Goal: Use online tool/utility: Utilize a website feature to perform a specific function

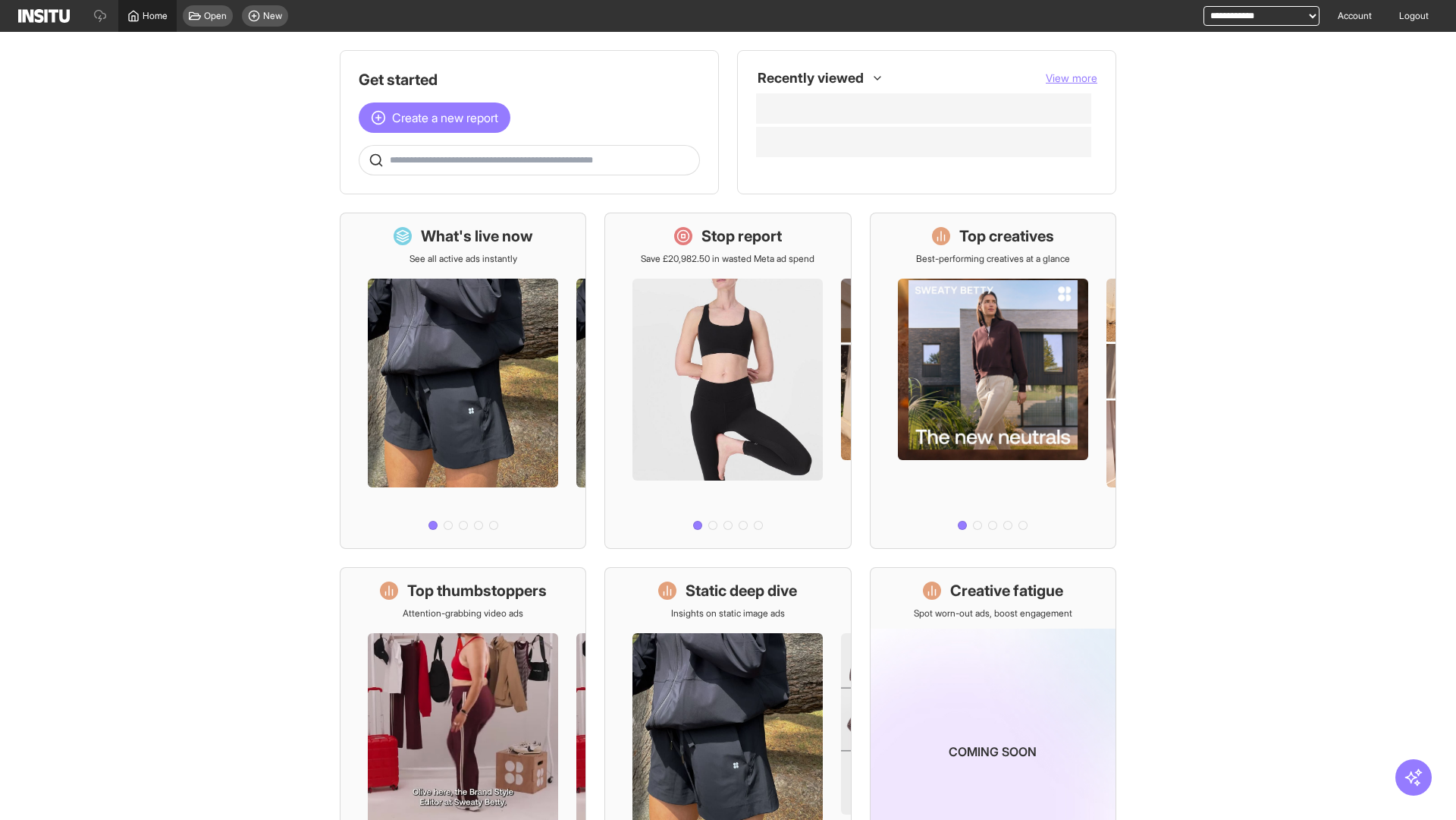
click at [148, 16] on span "Home" at bounding box center [155, 15] width 25 height 12
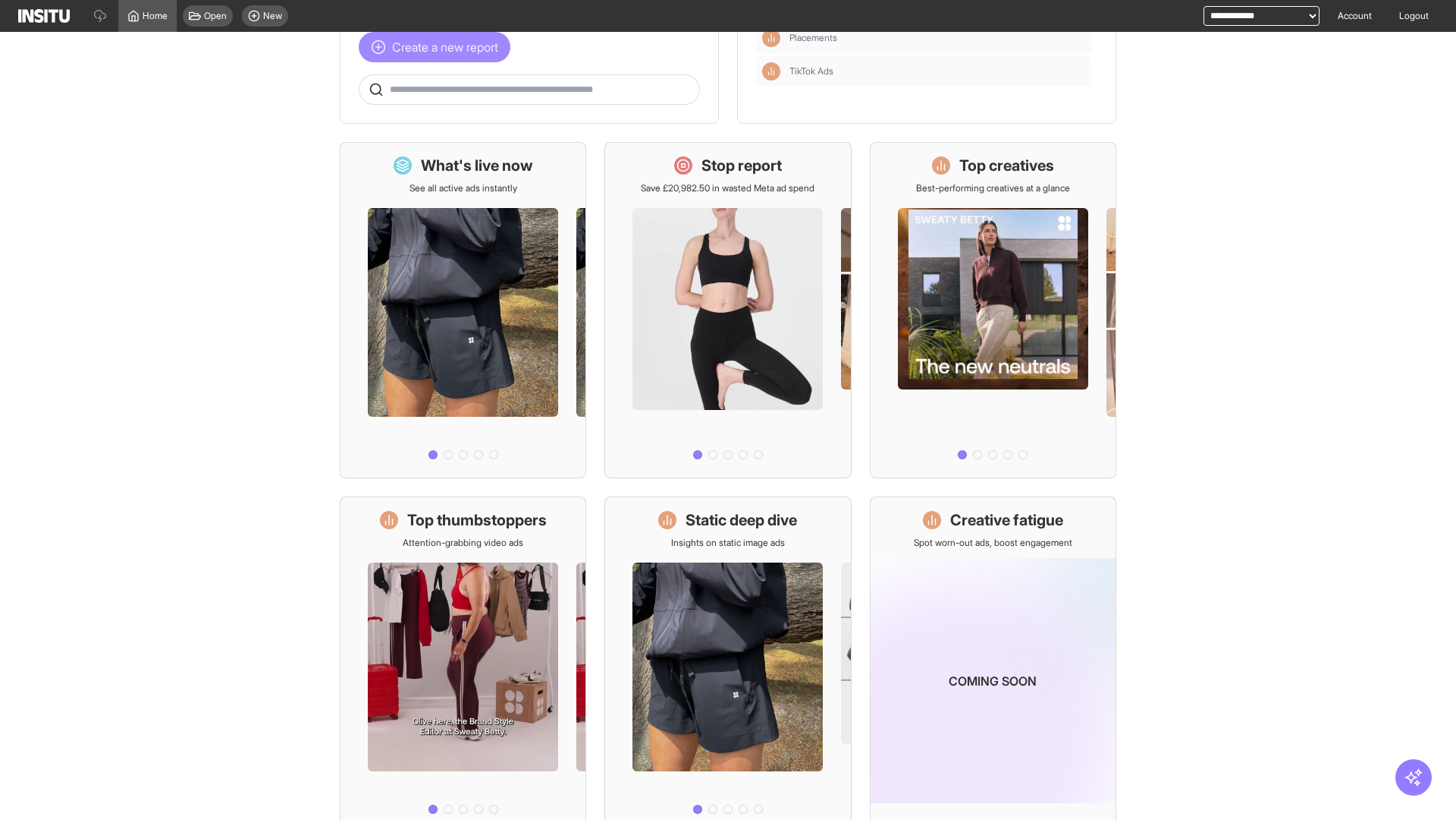
click at [438, 47] on span "Create a new report" at bounding box center [445, 47] width 106 height 18
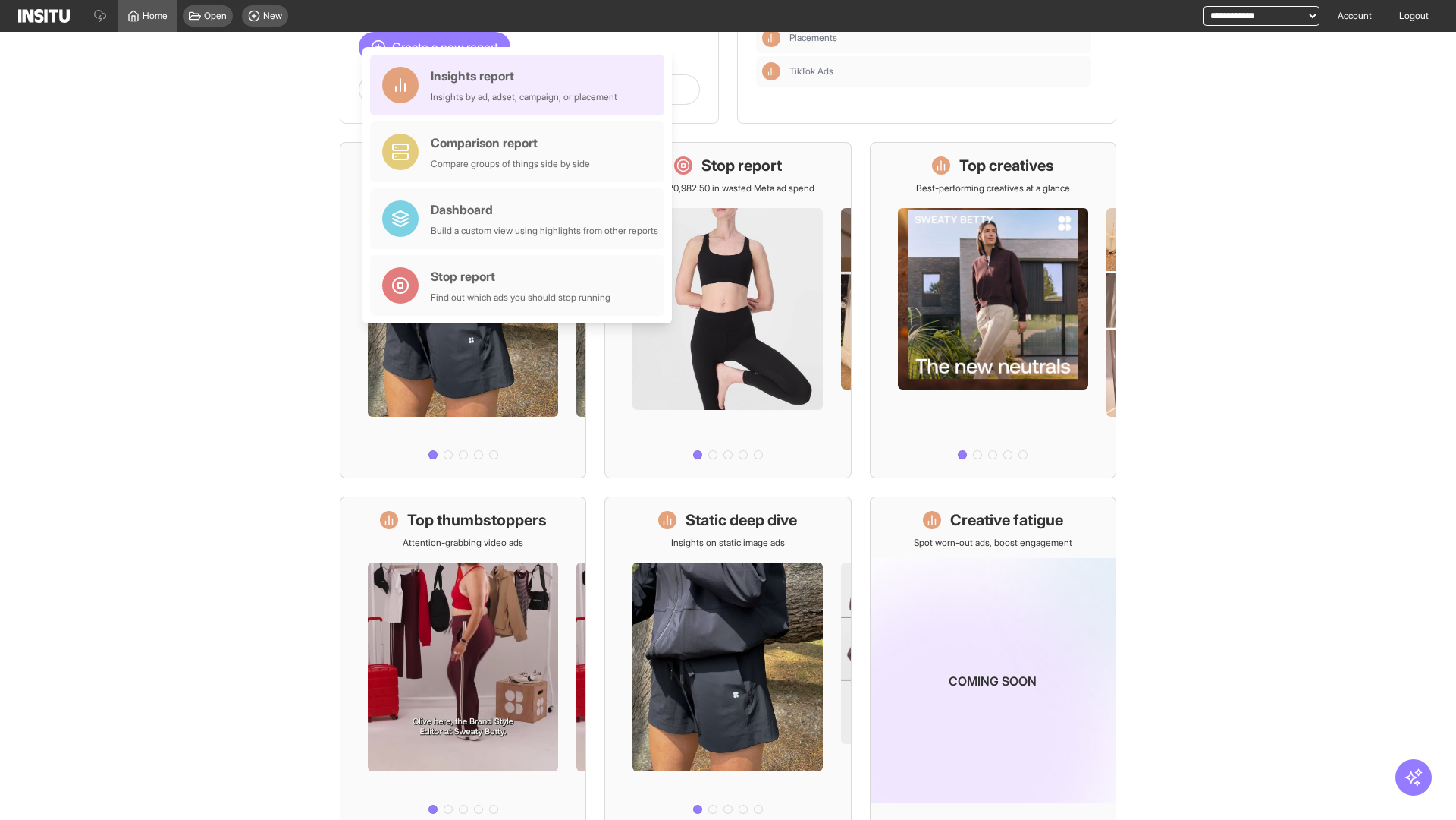
click at [521, 85] on div "Insights report Insights by ad, adset, campaign, or placement" at bounding box center [524, 85] width 187 height 36
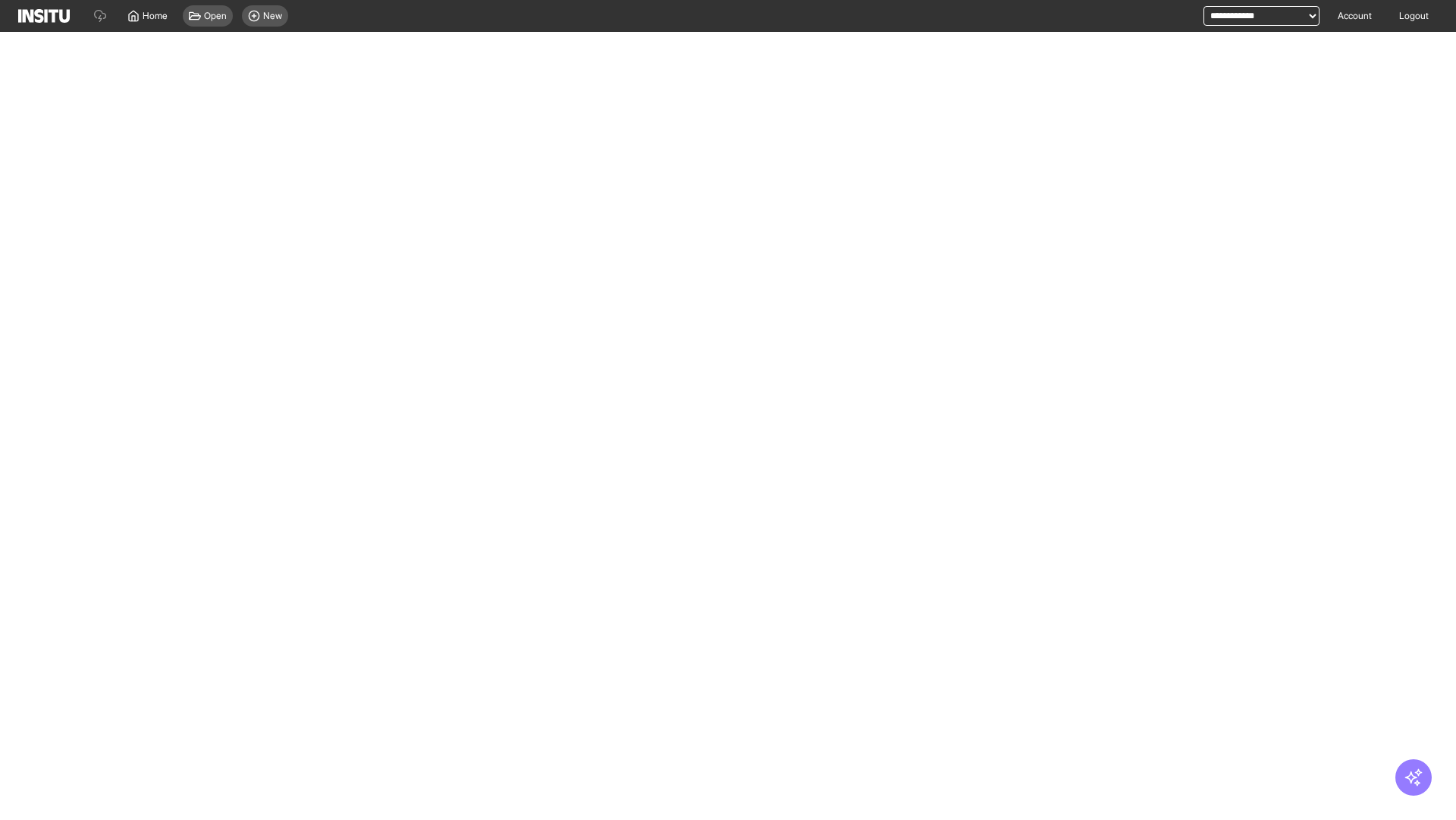
select select "**"
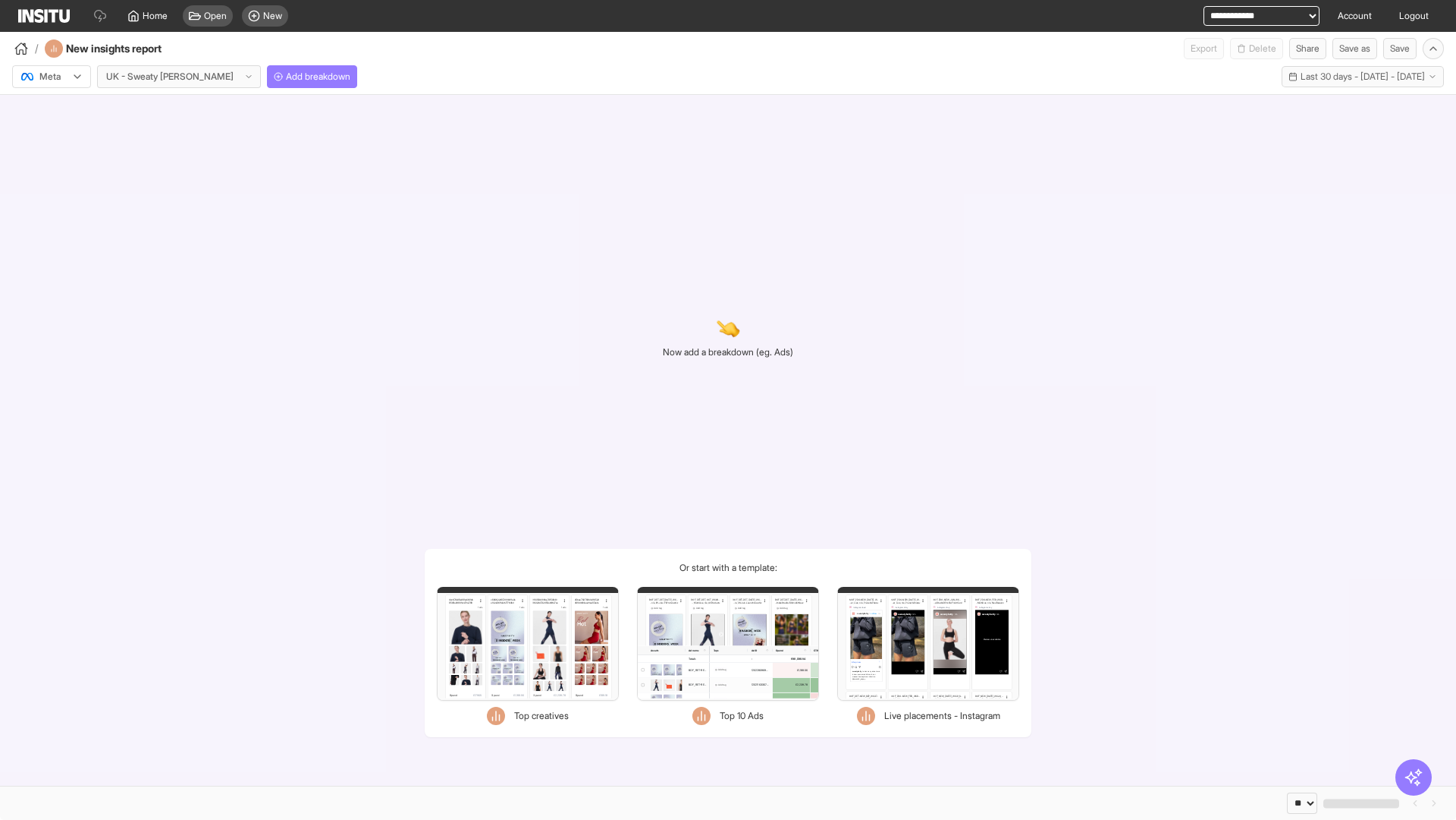
click at [52, 77] on div at bounding box center [41, 77] width 42 height 15
click at [51, 109] on span "Meta" at bounding box center [50, 109] width 20 height 13
click at [286, 77] on span "Add breakdown" at bounding box center [317, 77] width 64 height 12
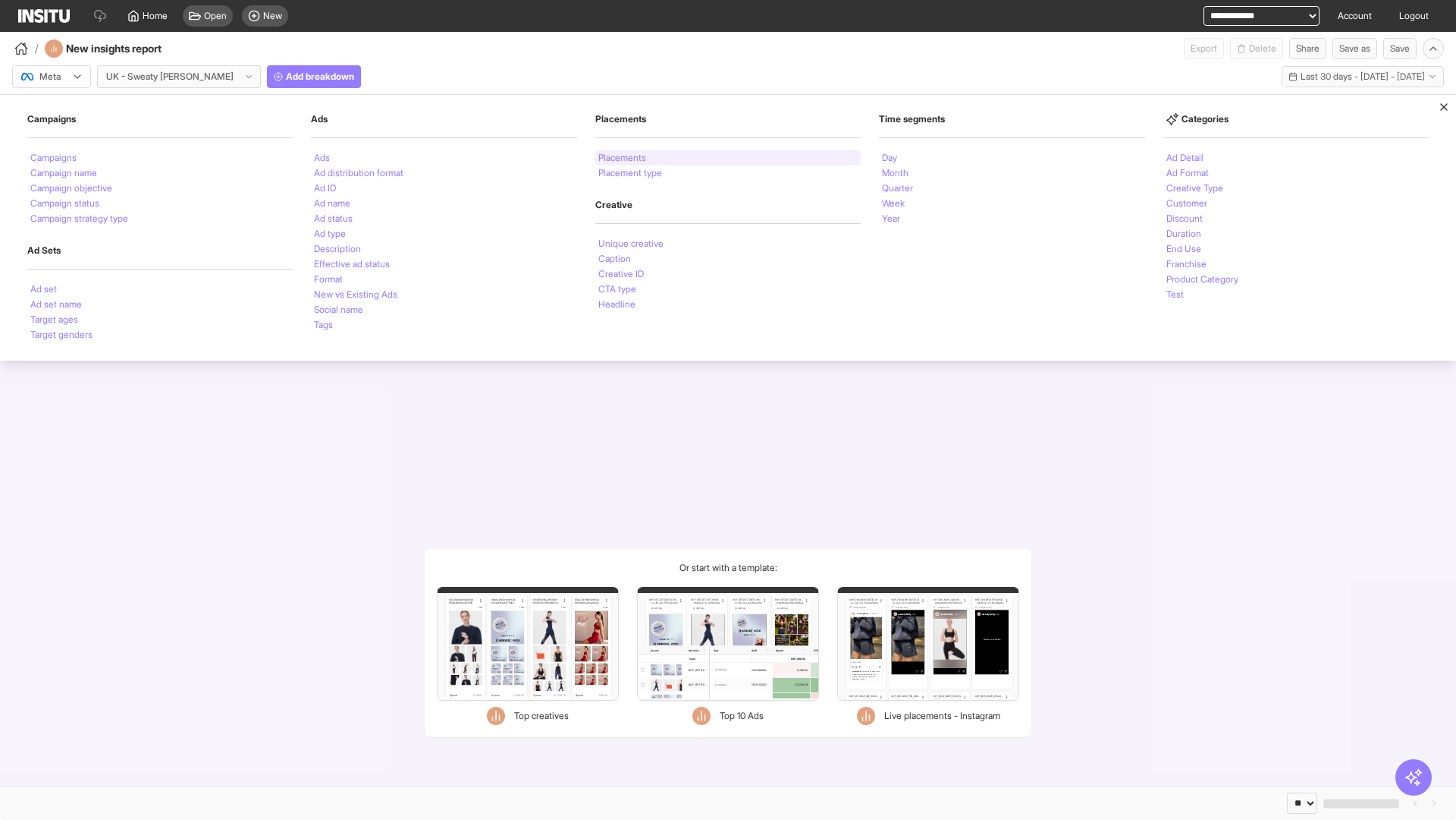
click at [624, 158] on li "Placements" at bounding box center [622, 157] width 48 height 9
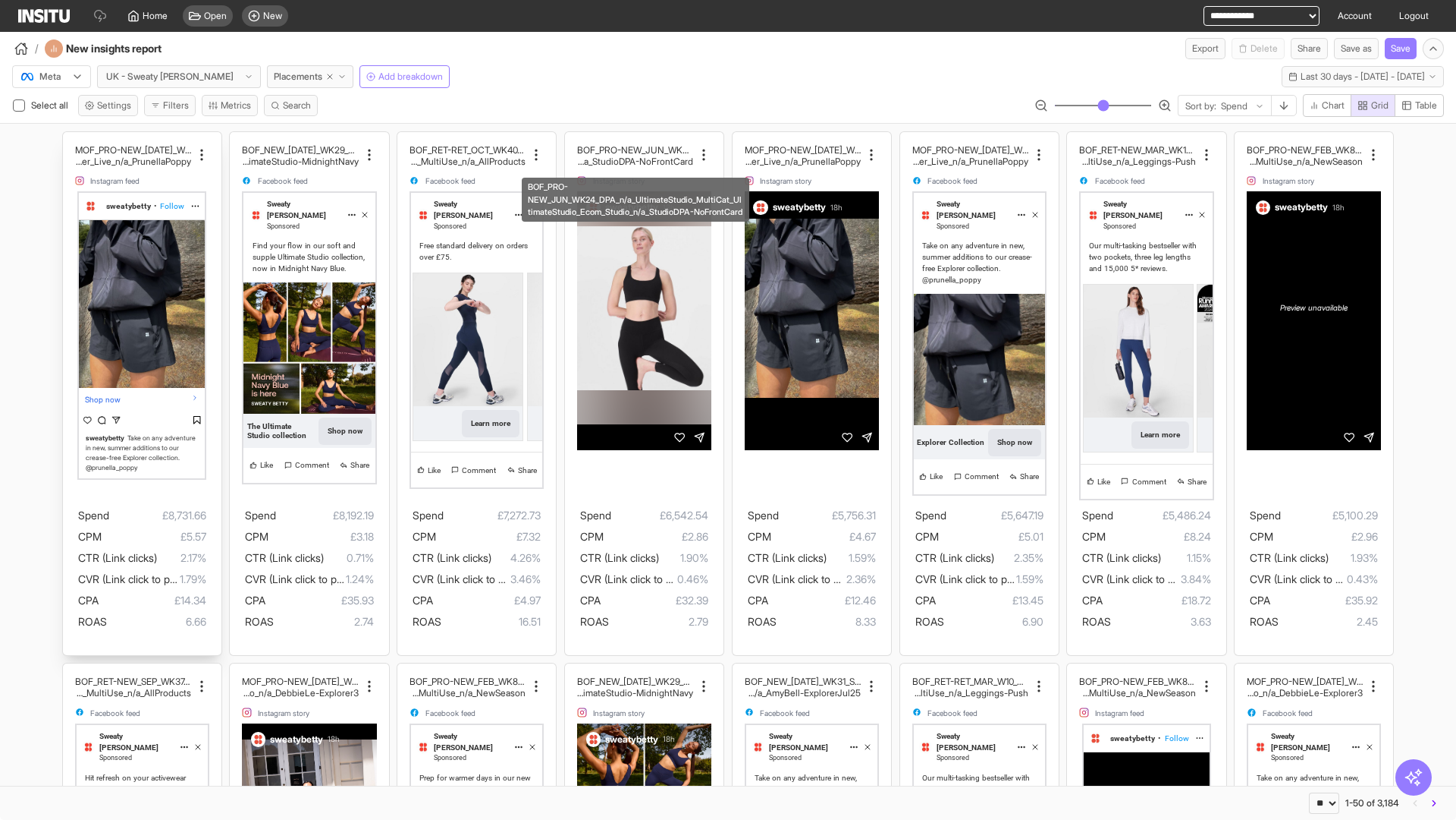
click at [70, 139] on div "MOF_PRO-NEW_JUL_WK30_Static_n/a_FullPrice_Multi Cat_Explorer_Influencer_Live_n/…" at bounding box center [142, 393] width 158 height 523
click at [238, 139] on div "BOF_NEW_JUL_WK29_Static_n/a_FullPrice_MultiCat_UltimateS tudio_Secondary_MultiU…" at bounding box center [309, 393] width 158 height 523
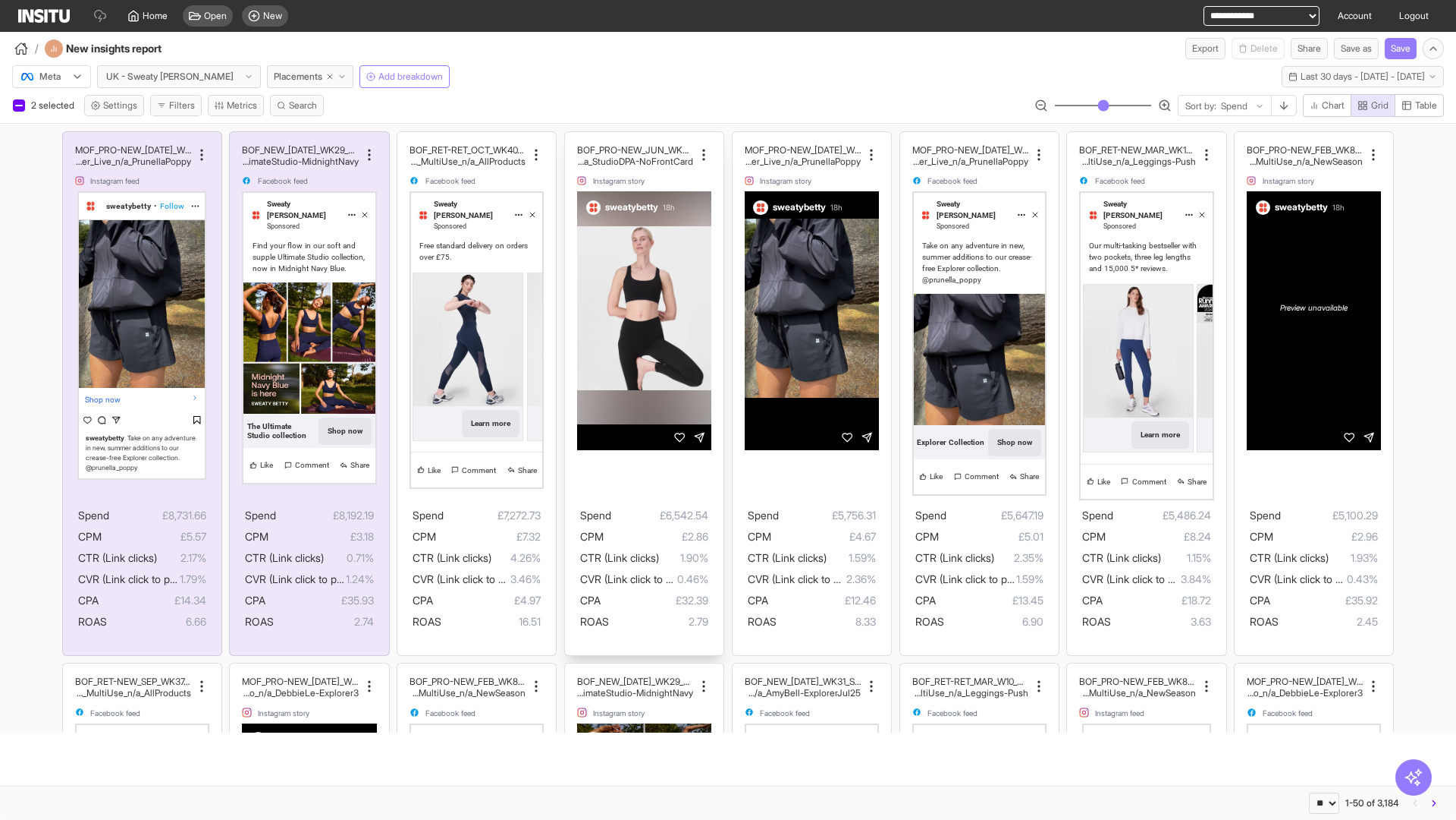
click at [572, 139] on div "BOF_PRO-NEW_JUN_WK24_DPA_n/a_UltimateStudio_MultiCat_ UltimateStudio_Ecom_Studi…" at bounding box center [644, 393] width 158 height 523
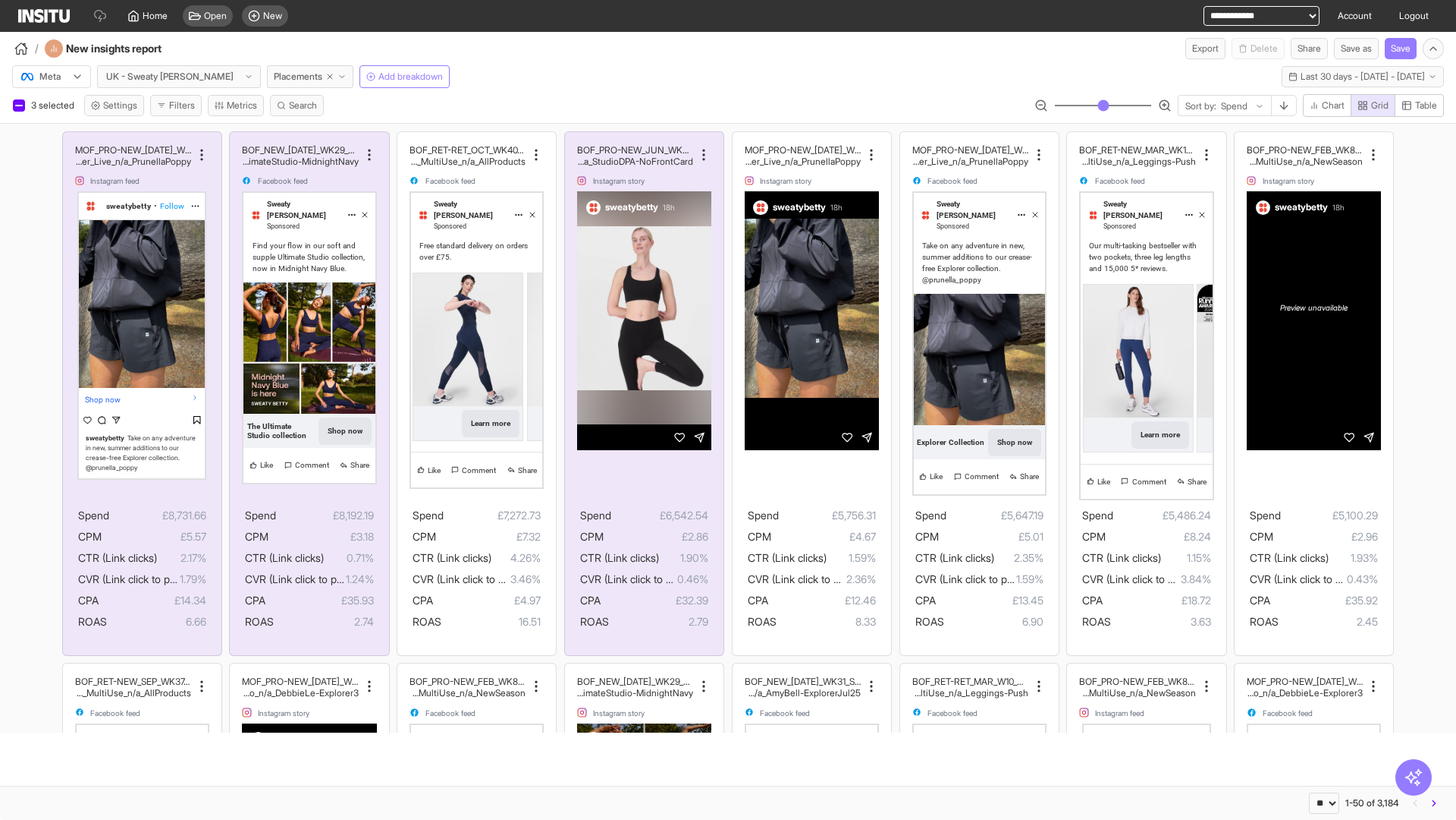
click at [649, 759] on span "Present" at bounding box center [658, 759] width 32 height 12
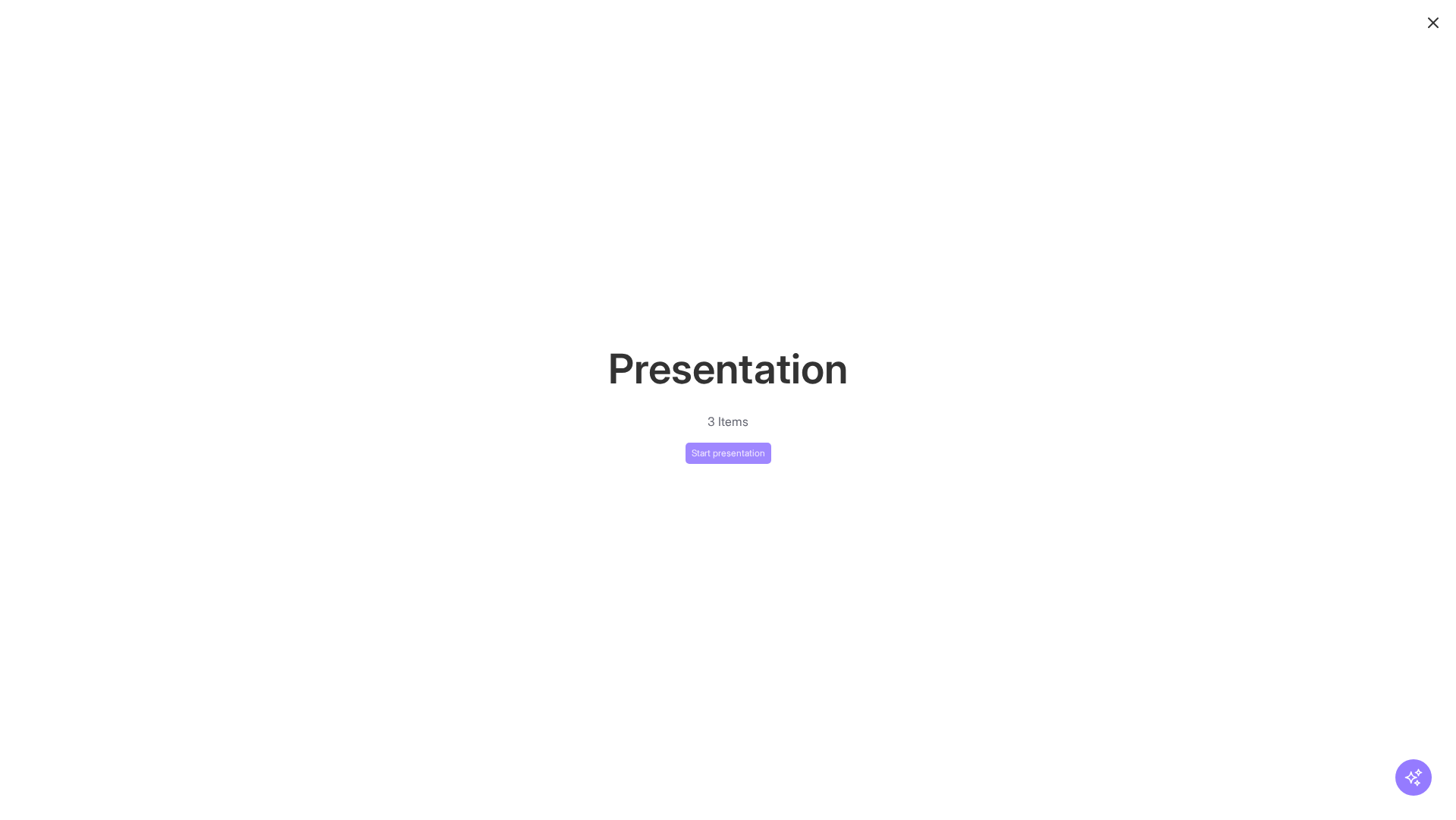
click at [728, 453] on button "Start presentation" at bounding box center [728, 453] width 85 height 21
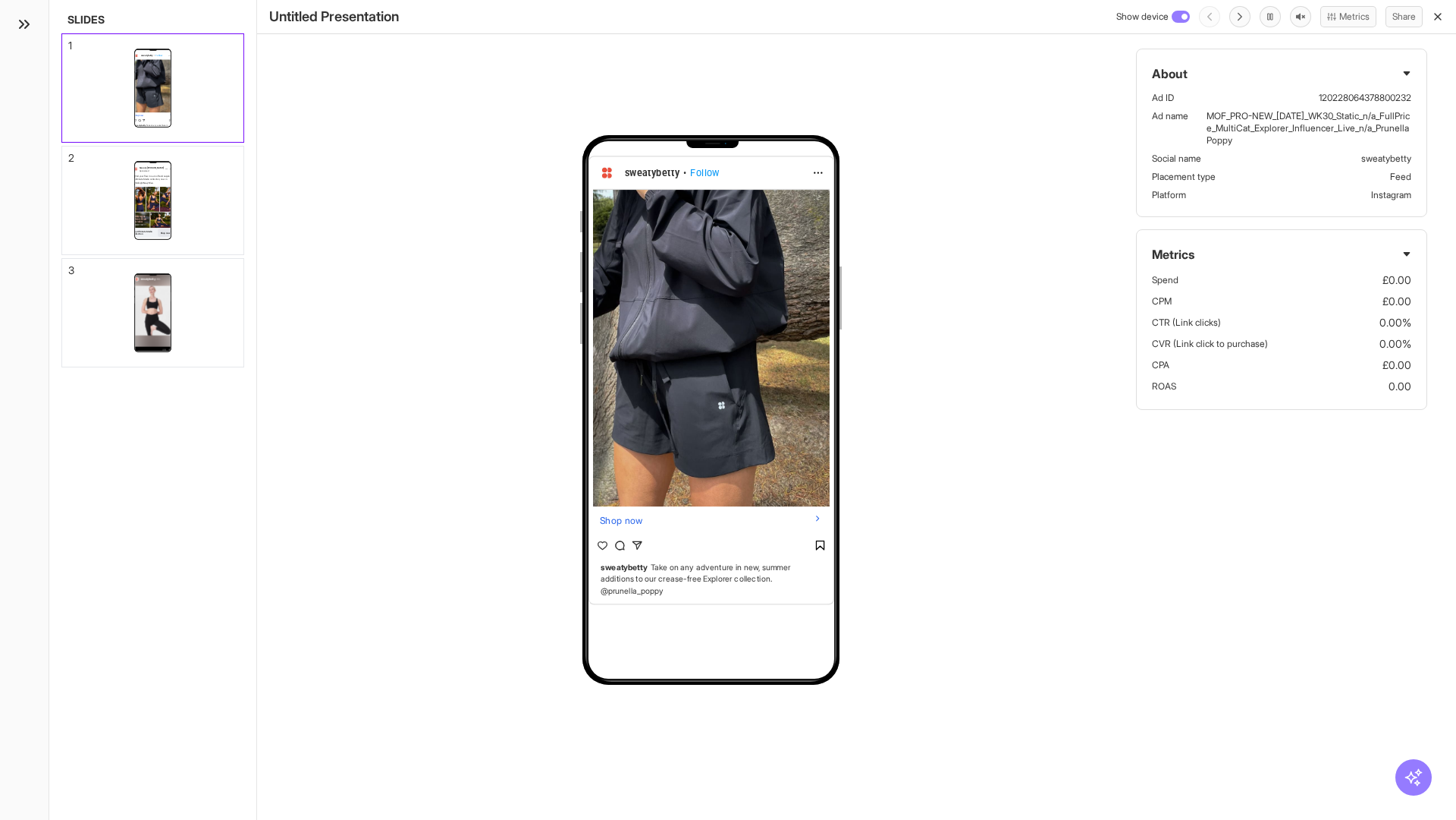
click at [69, 41] on div "1" at bounding box center [70, 45] width 4 height 11
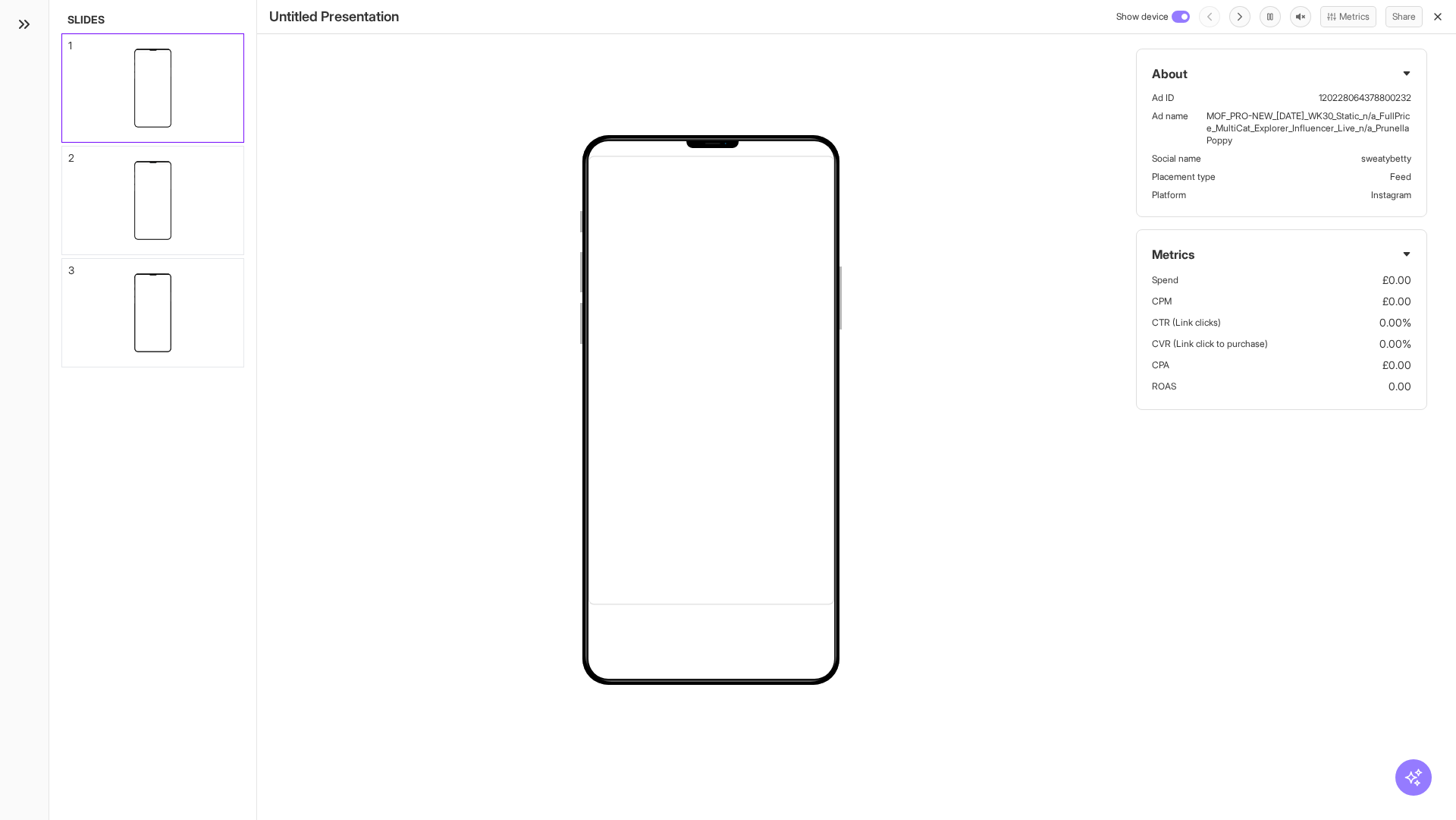
click at [69, 153] on div "2" at bounding box center [71, 157] width 6 height 11
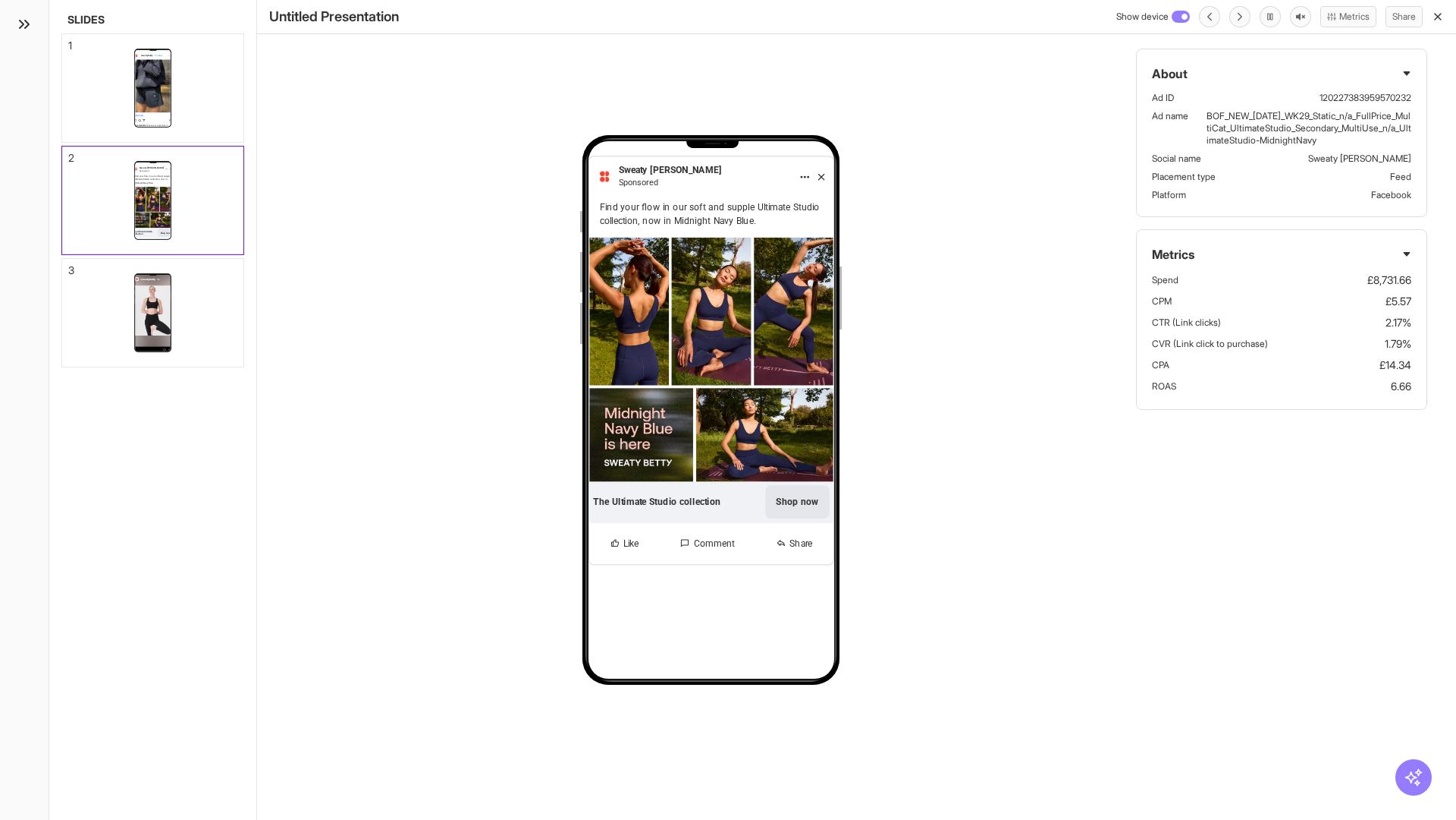
click at [69, 266] on div "3" at bounding box center [71, 269] width 6 height 11
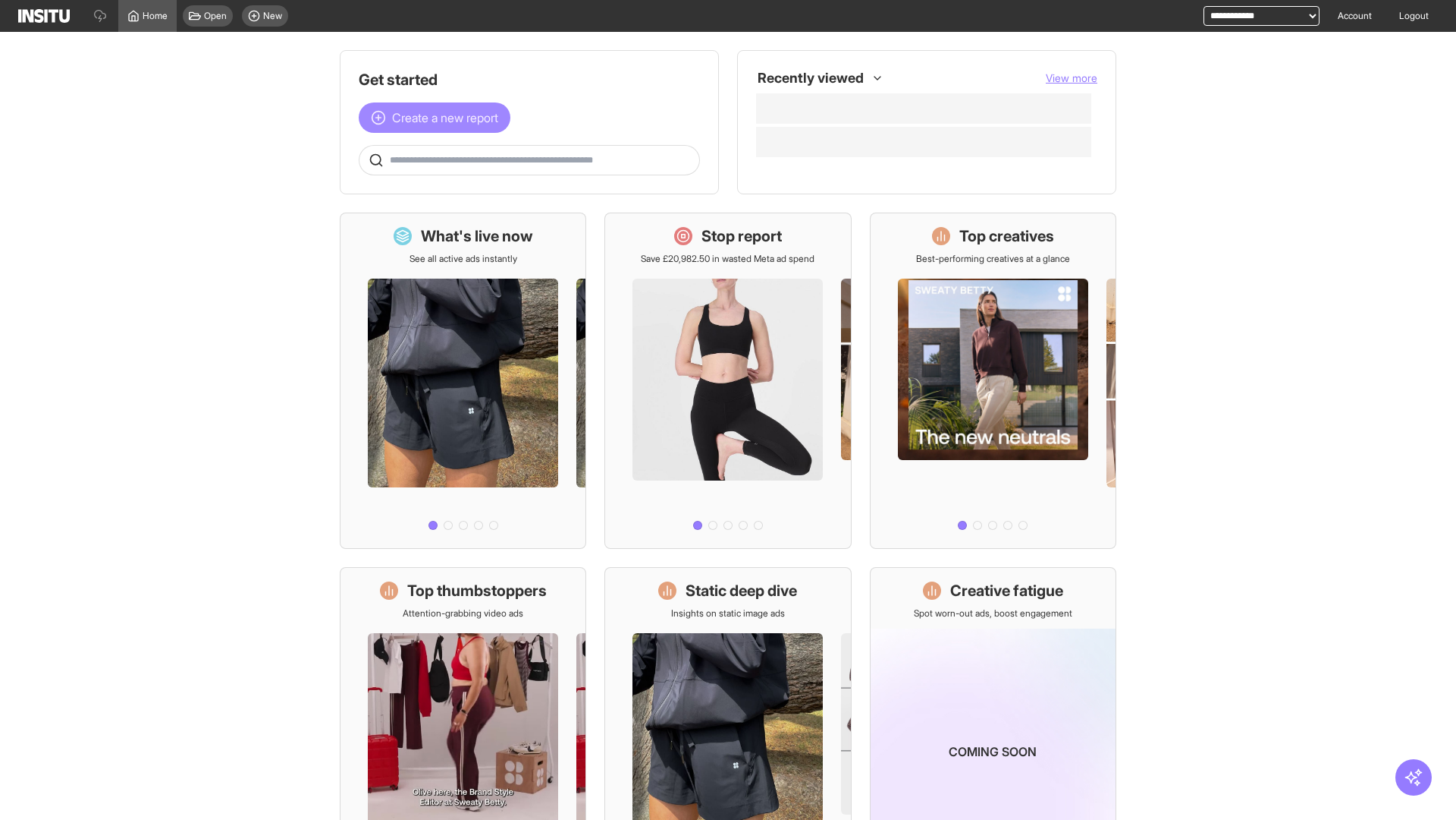
click at [438, 118] on span "Create a new report" at bounding box center [445, 117] width 106 height 18
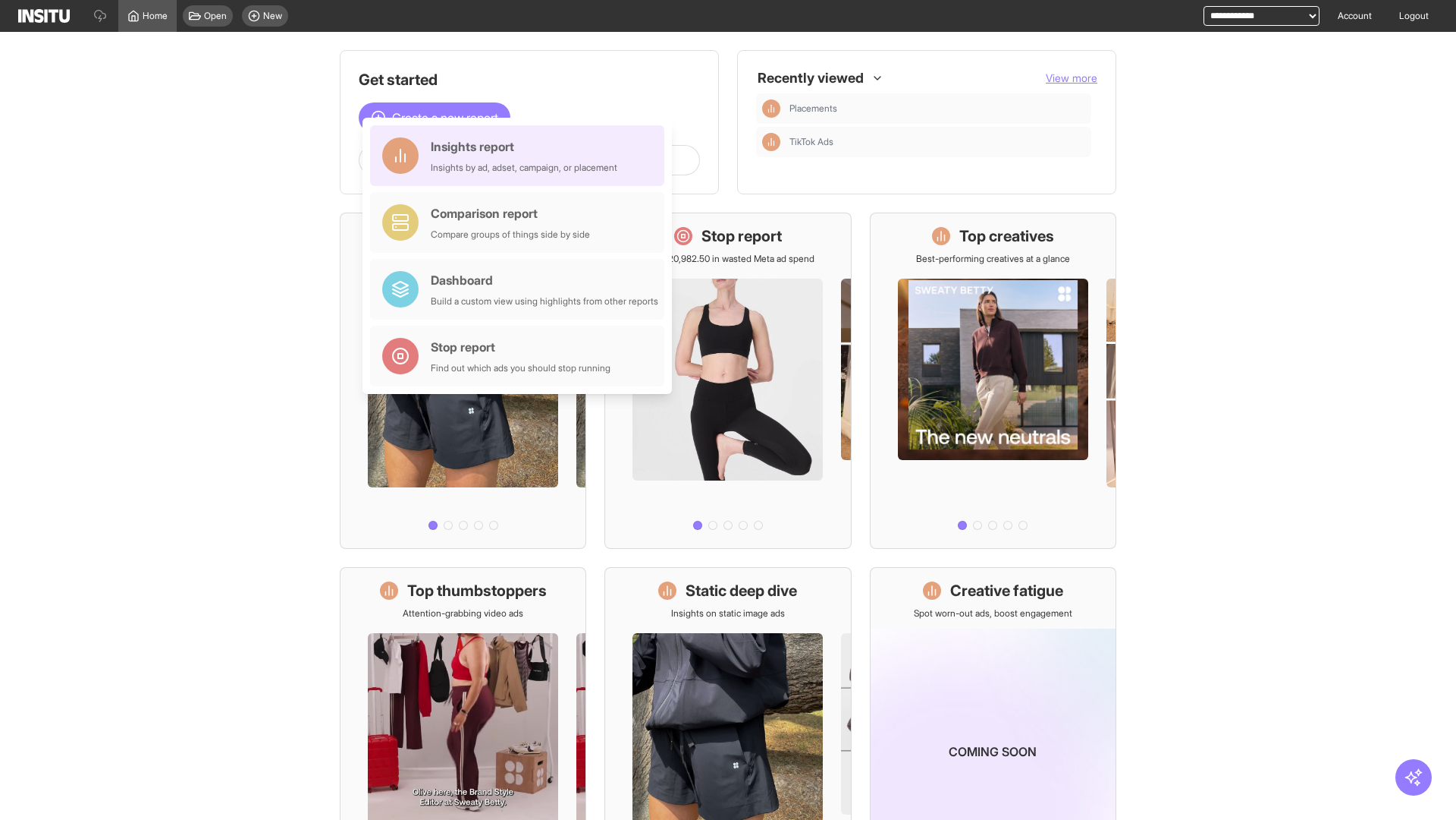
click at [521, 155] on div "Insights report Insights by ad, adset, campaign, or placement" at bounding box center [524, 155] width 187 height 36
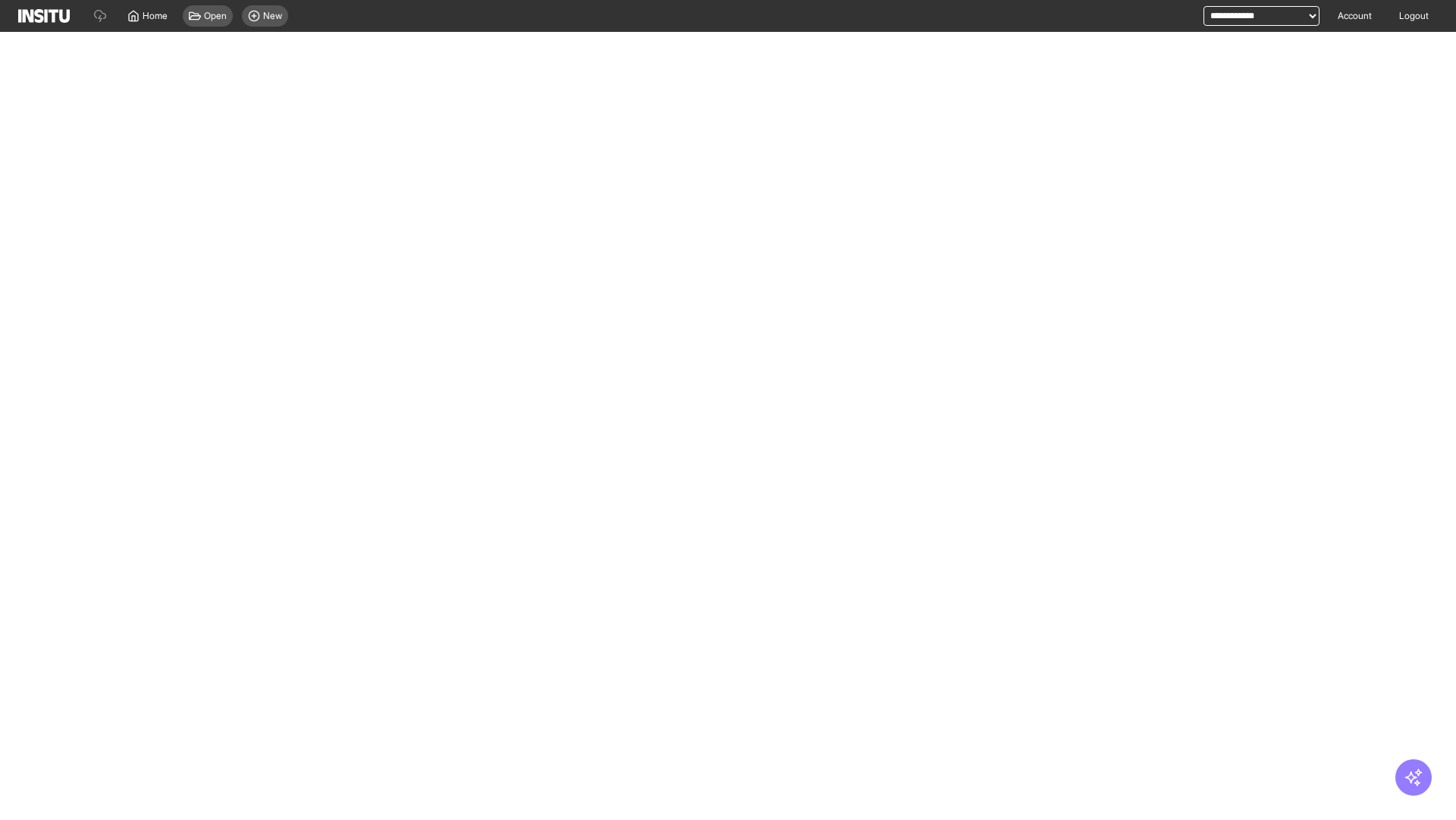
select select "**"
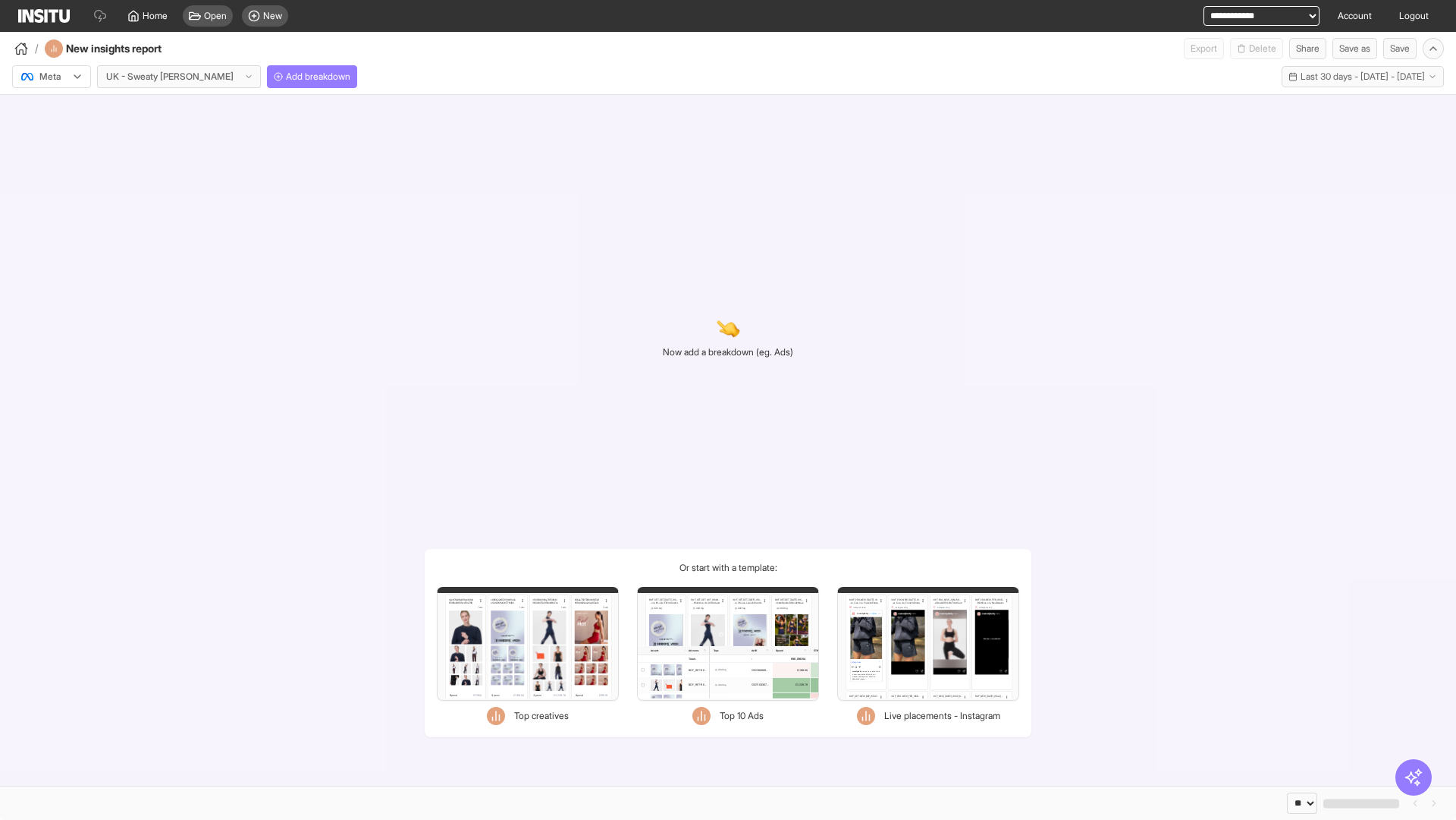
click at [52, 77] on div at bounding box center [41, 77] width 42 height 15
click at [51, 109] on span "Meta" at bounding box center [50, 109] width 20 height 13
click at [286, 77] on span "Add breakdown" at bounding box center [317, 77] width 64 height 12
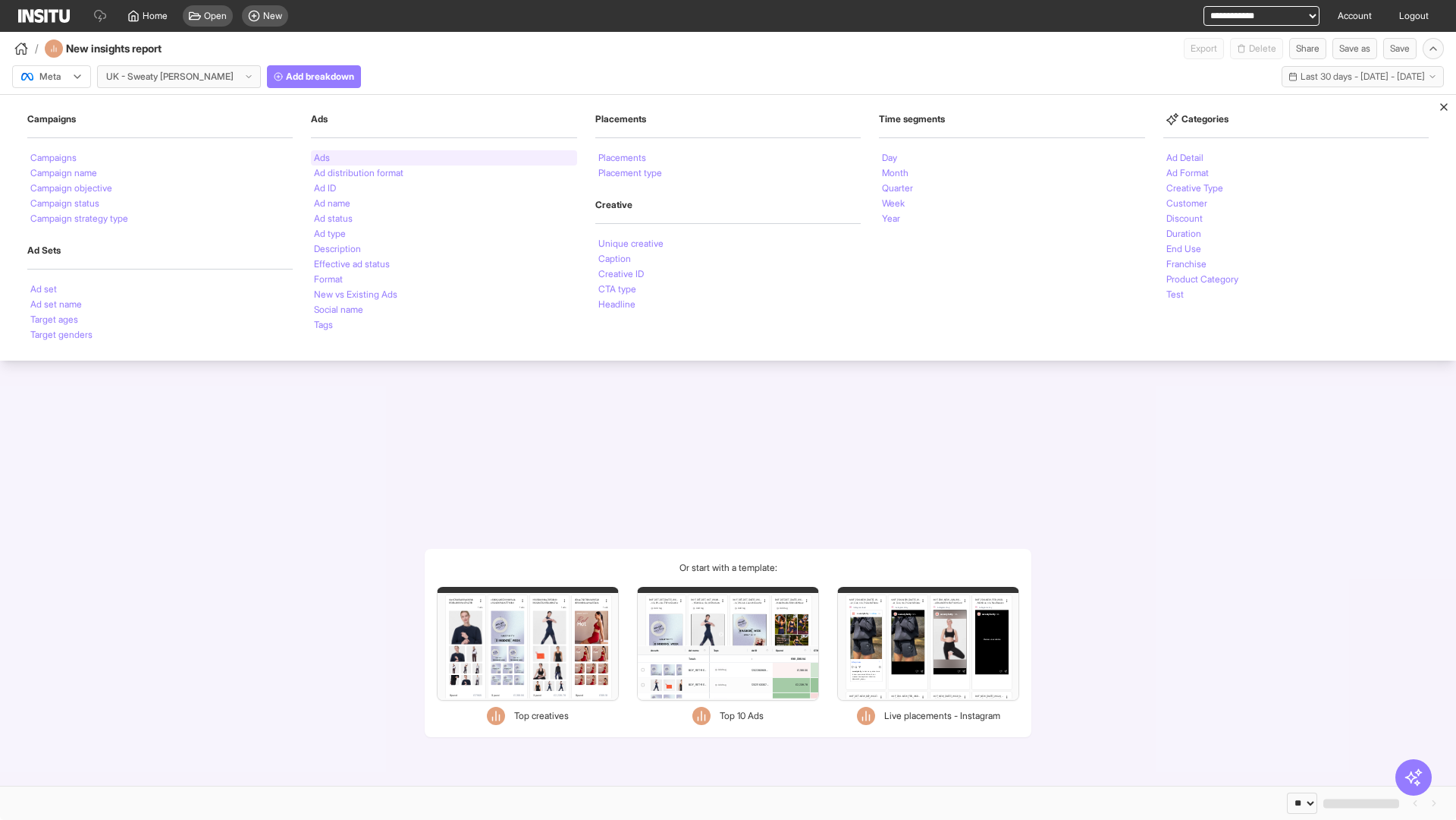
click at [322, 158] on li "Ads" at bounding box center [322, 157] width 16 height 9
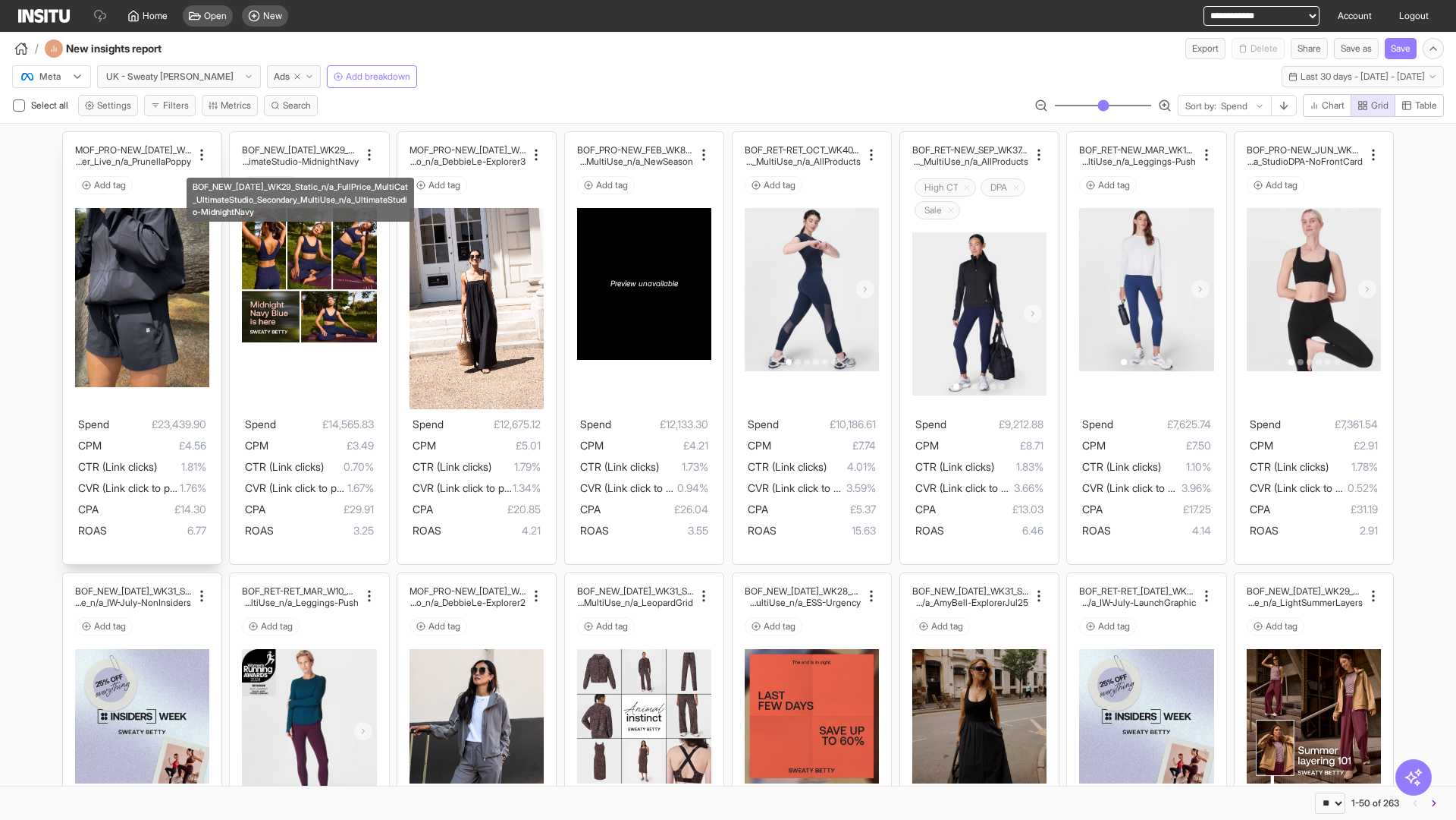
click at [70, 139] on div "MOF_PRO-NEW_JUL_WK30_Static_n/a_FullPrice_Multi Cat_Explorer_Influencer_Live_n/…" at bounding box center [142, 348] width 158 height 433
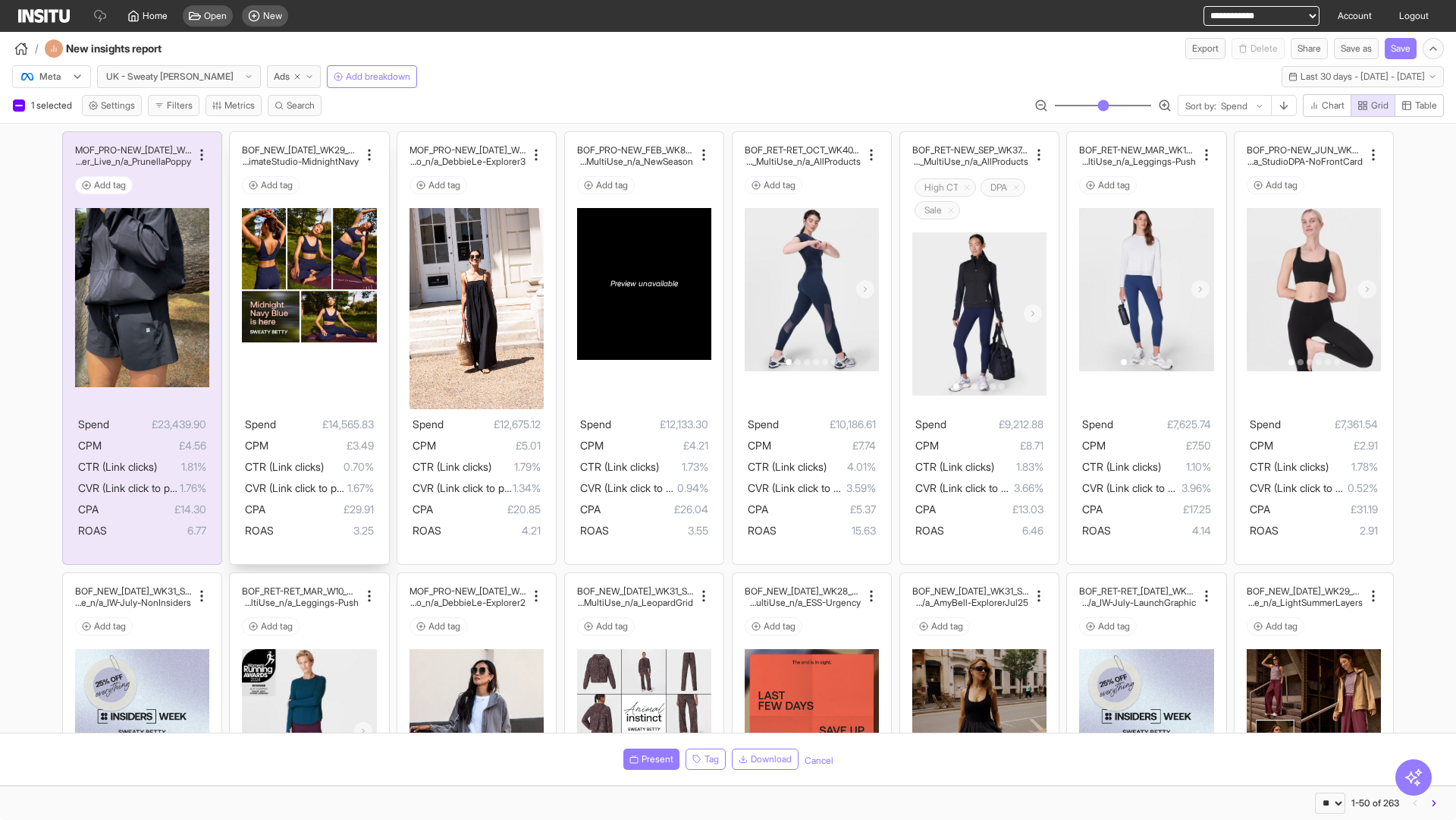
click at [238, 139] on div "BOF_NEW_JUL_WK29_Static_n/a_FullPrice_MultiCat_UltimateS tudio_Secondary_MultiU…" at bounding box center [309, 348] width 158 height 433
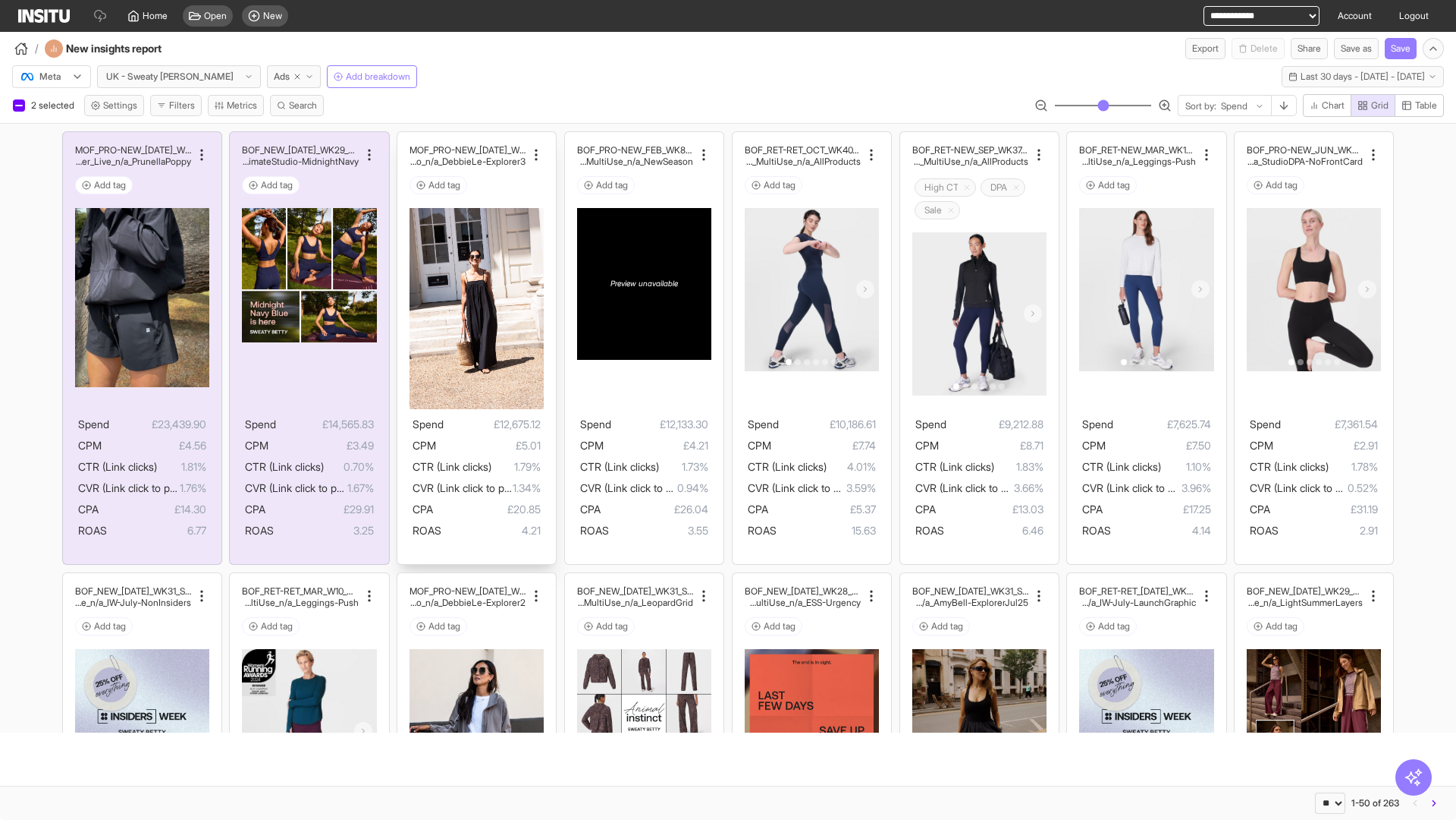
click at [405, 139] on div "MOF_PRO-NEW_JUL_WK29_Static_n/a_FullPrice_MultiCat_Ul timateStudio_Influencer_S…" at bounding box center [476, 348] width 158 height 433
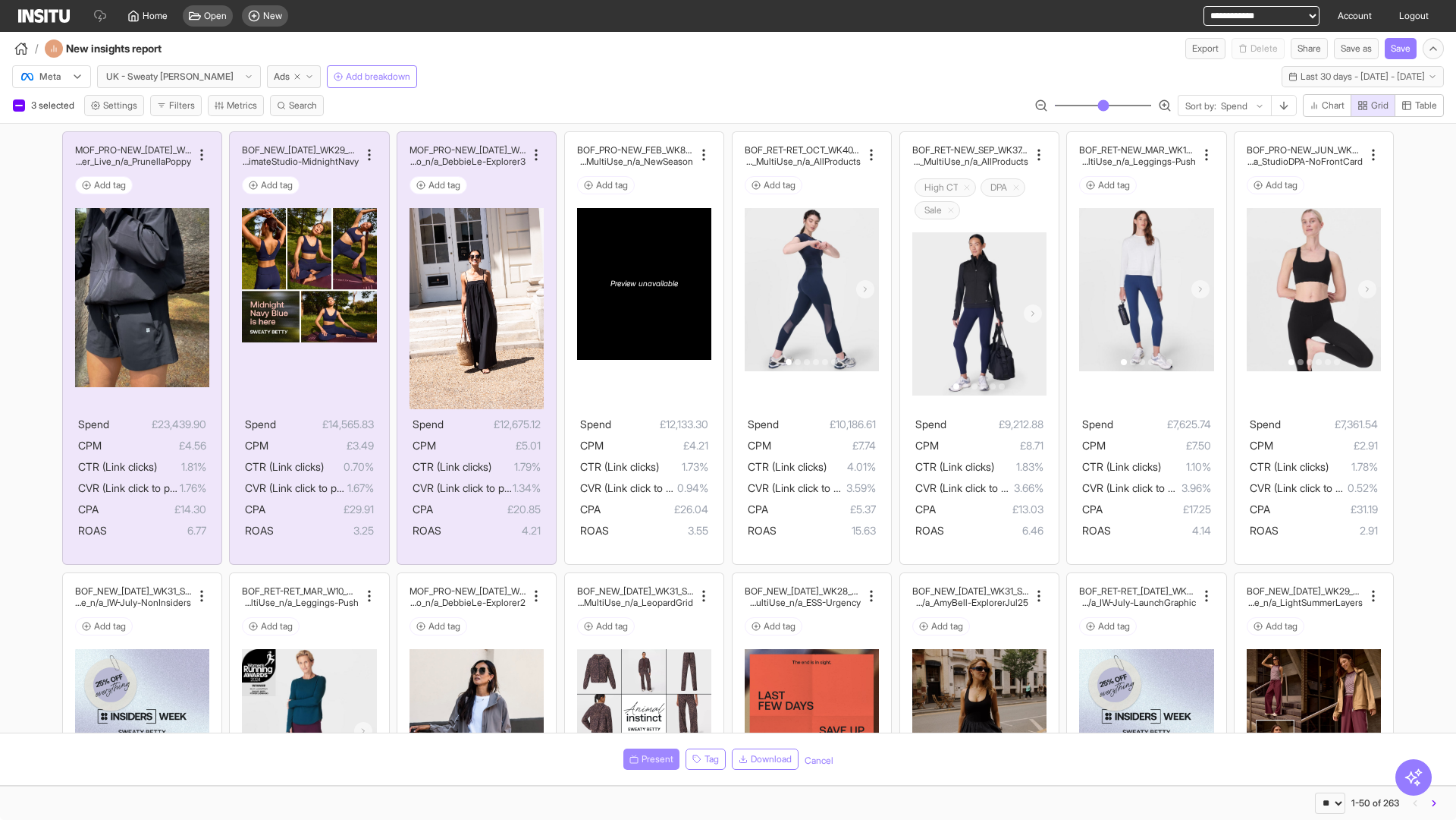
click at [649, 759] on span "Present" at bounding box center [658, 759] width 32 height 12
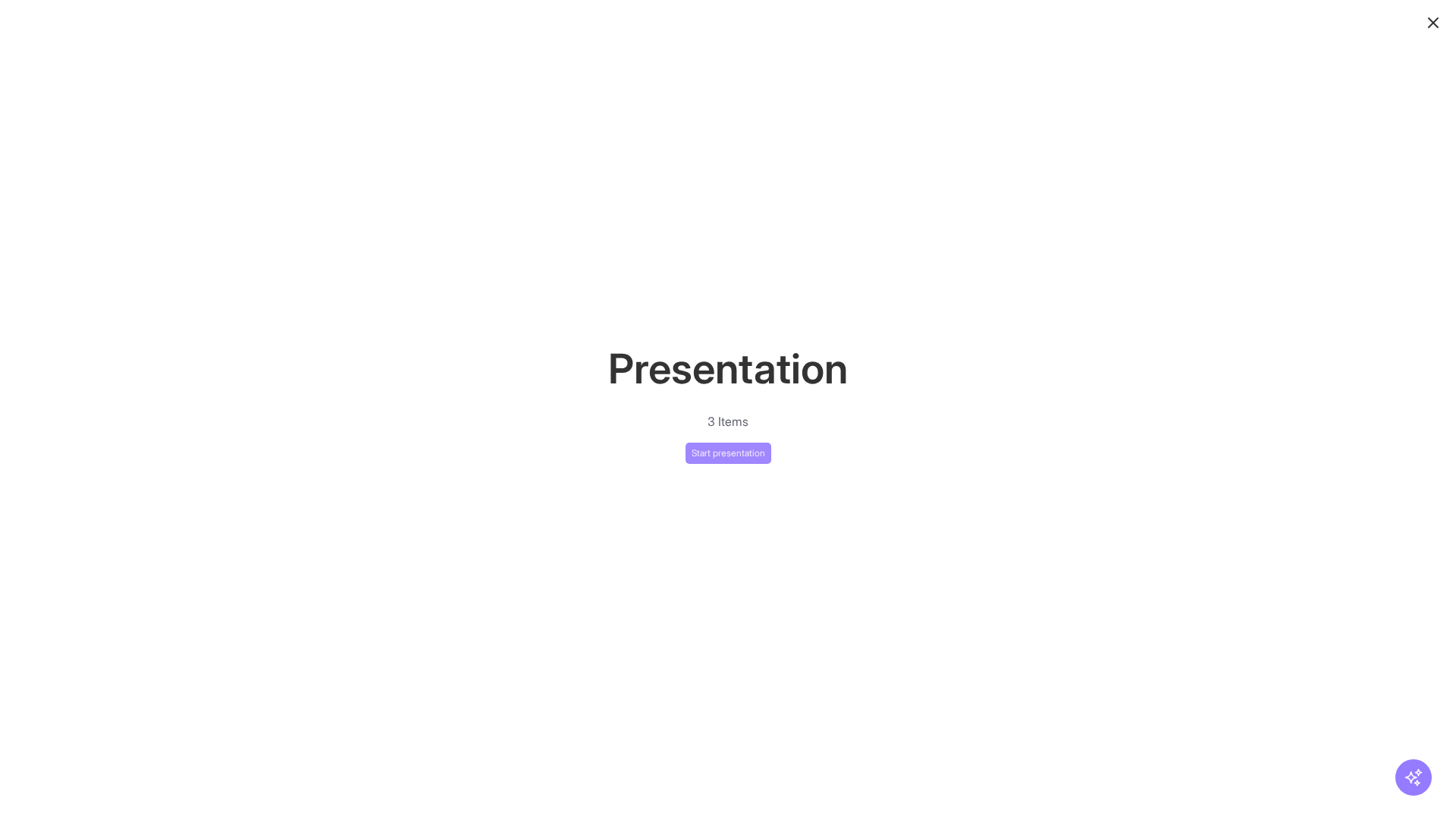
click at [728, 453] on button "Start presentation" at bounding box center [728, 453] width 85 height 21
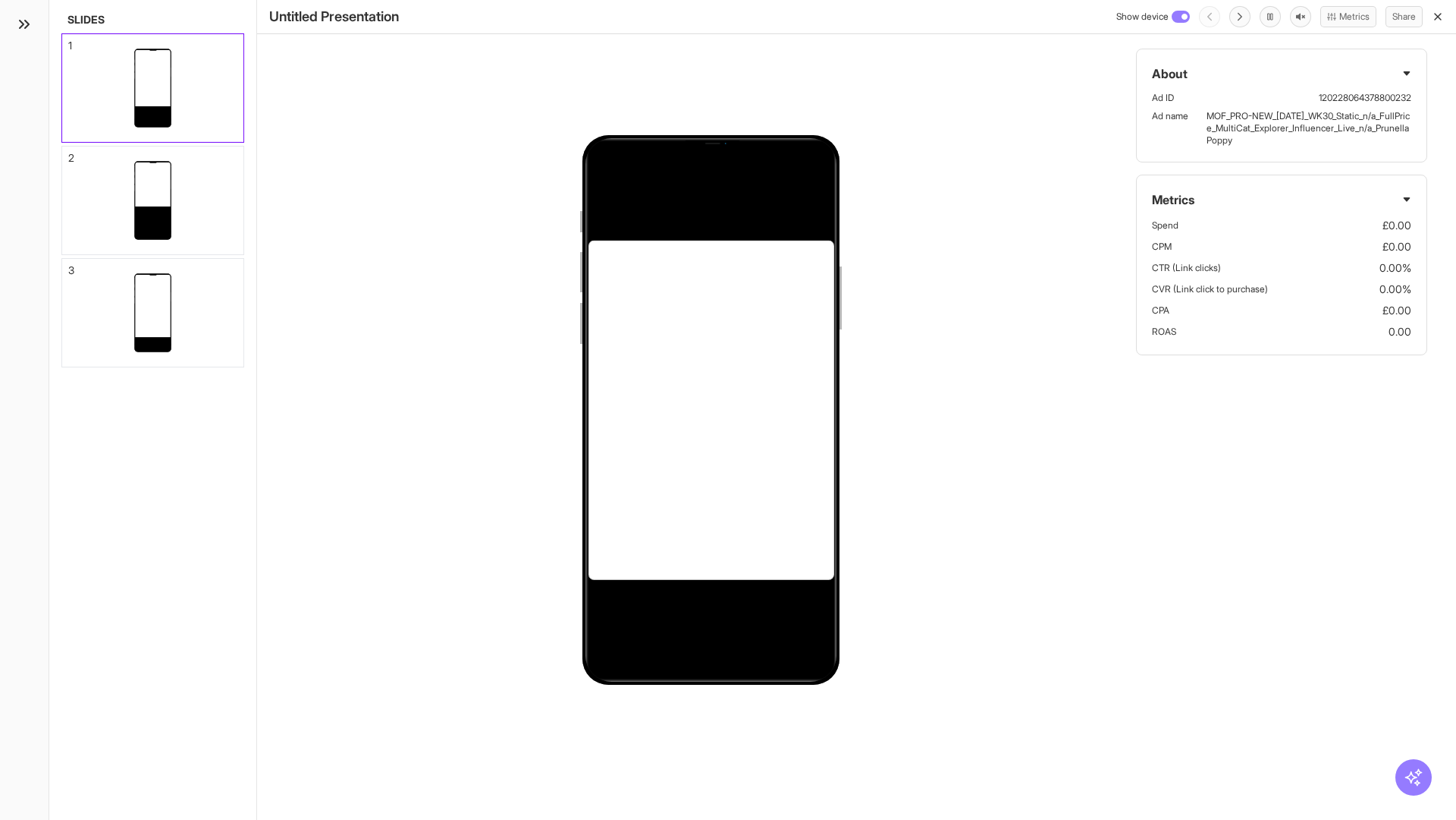
click at [69, 41] on div "1" at bounding box center [70, 45] width 4 height 11
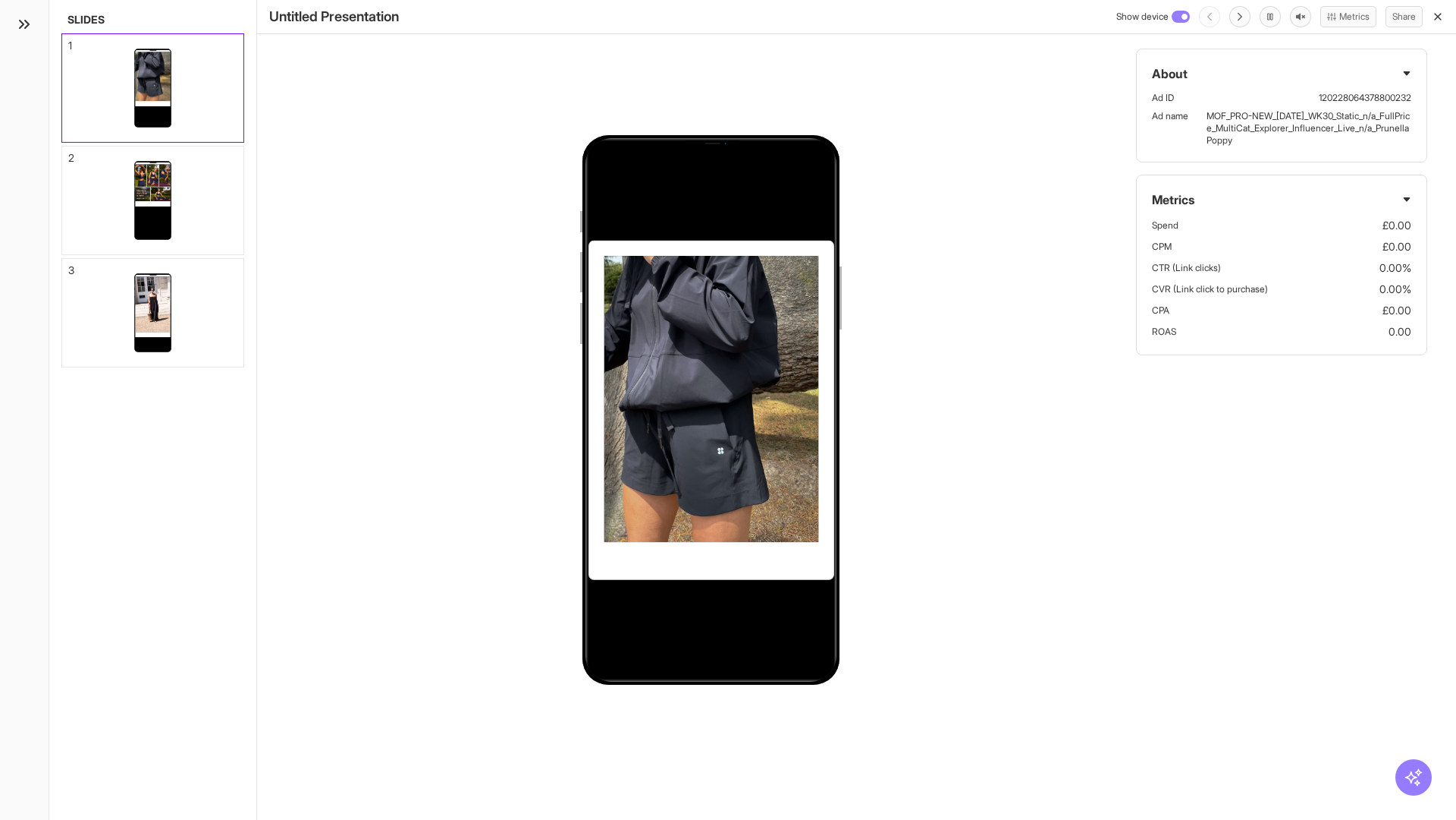
click at [69, 153] on div "2" at bounding box center [71, 157] width 6 height 11
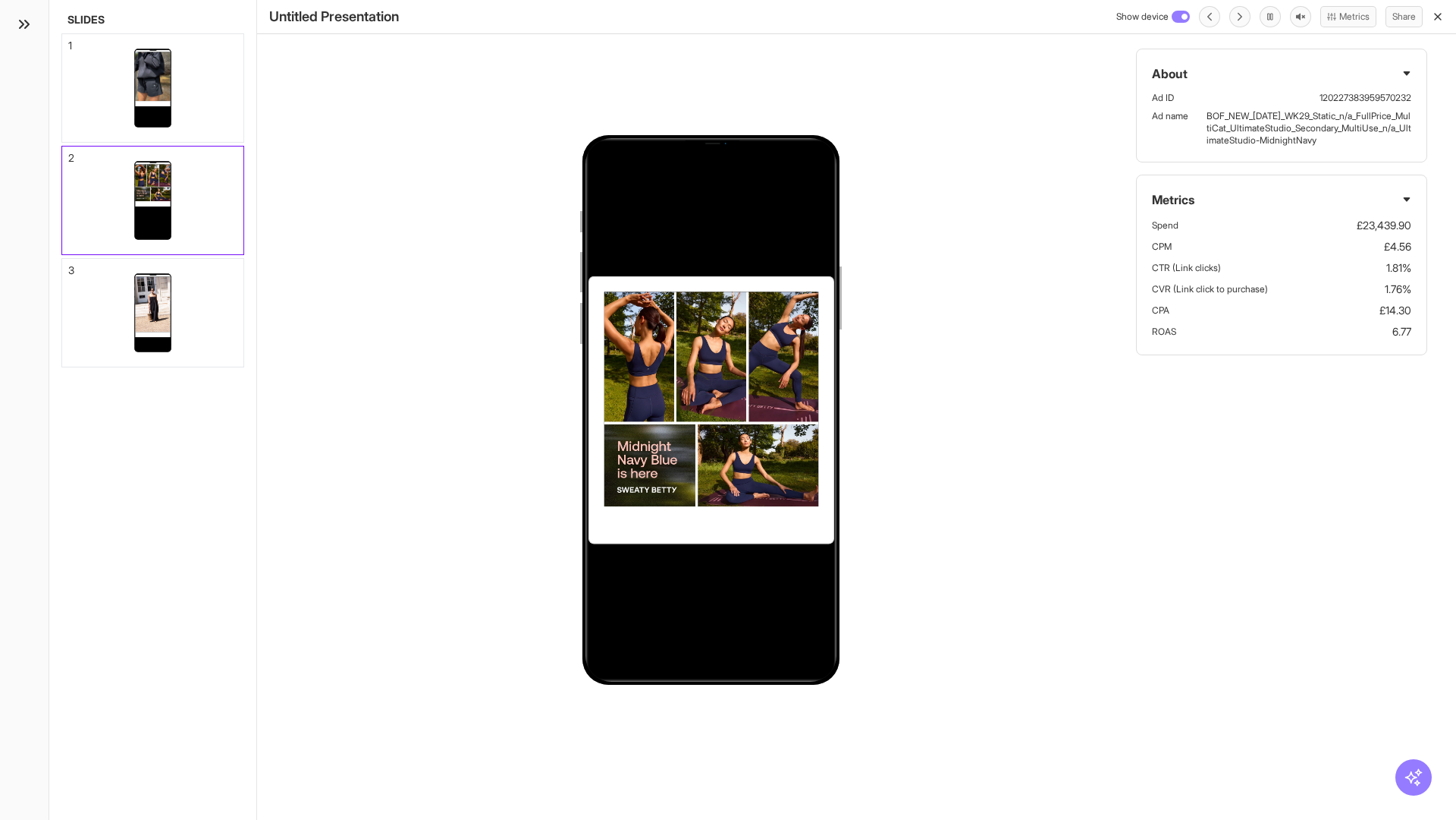
click at [69, 266] on div "3" at bounding box center [71, 269] width 6 height 11
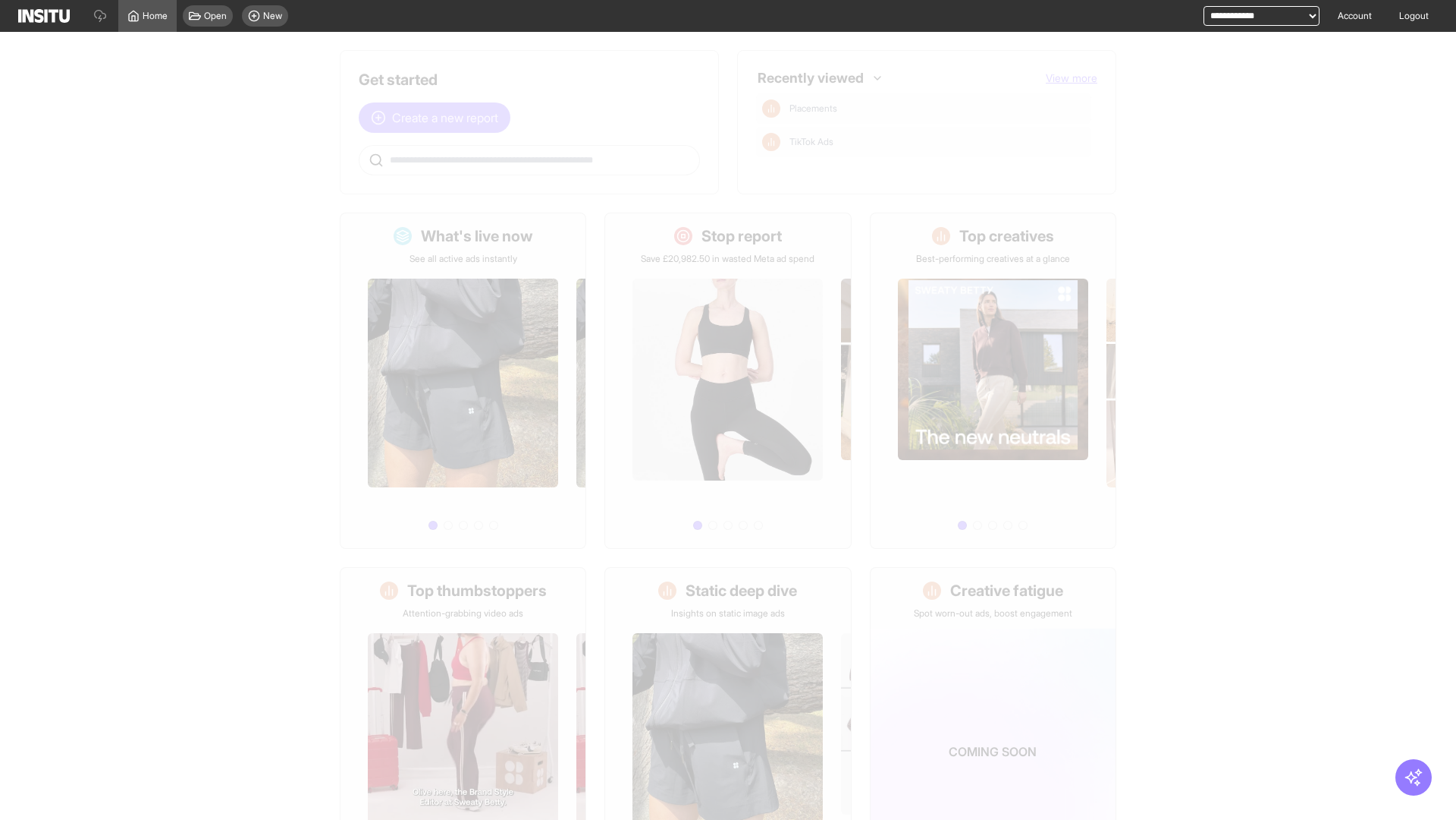
click at [438, 118] on span "Create a new report" at bounding box center [445, 117] width 106 height 18
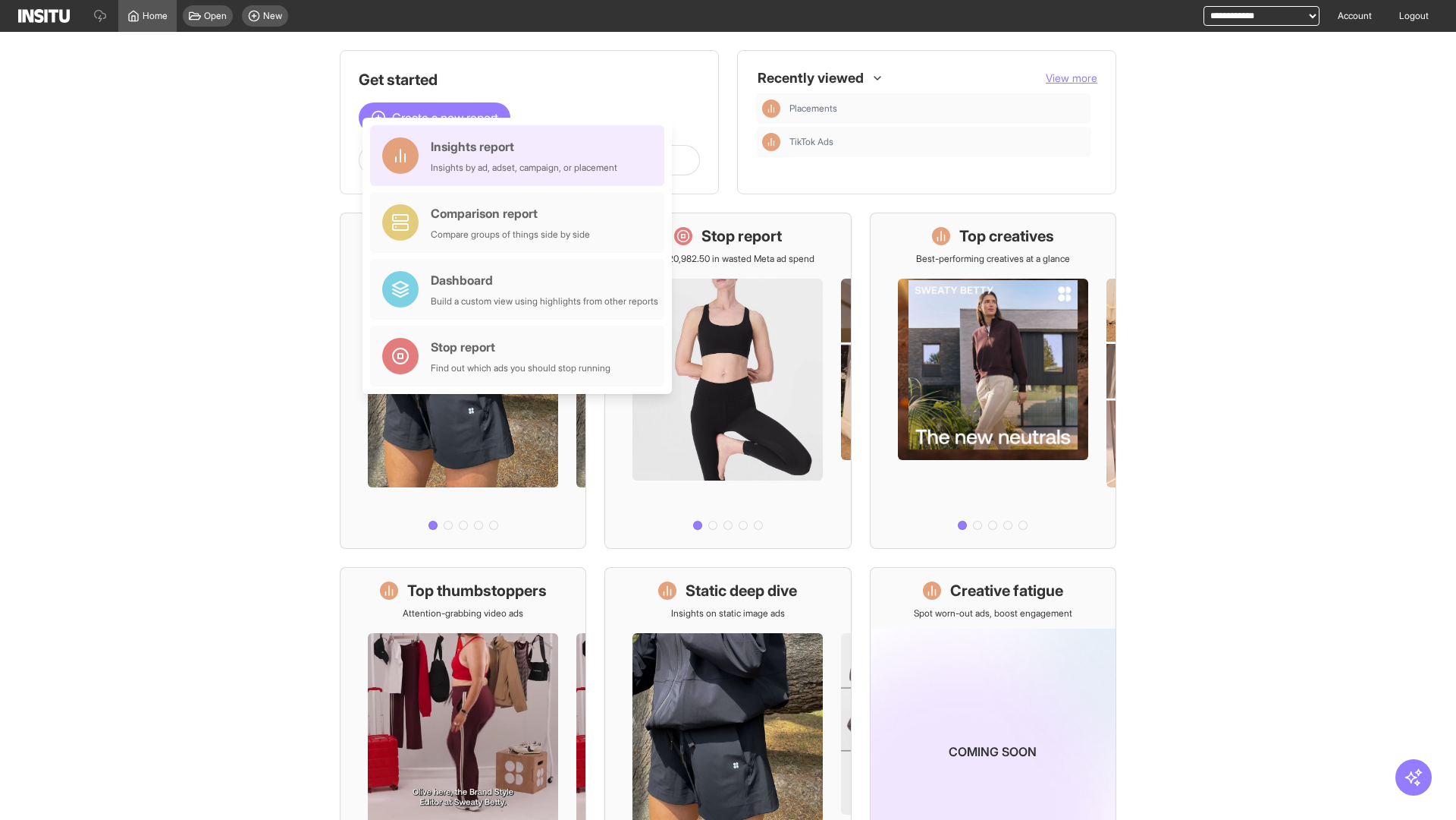
click at [521, 155] on div "Insights report Insights by ad, adset, campaign, or placement" at bounding box center [524, 155] width 187 height 36
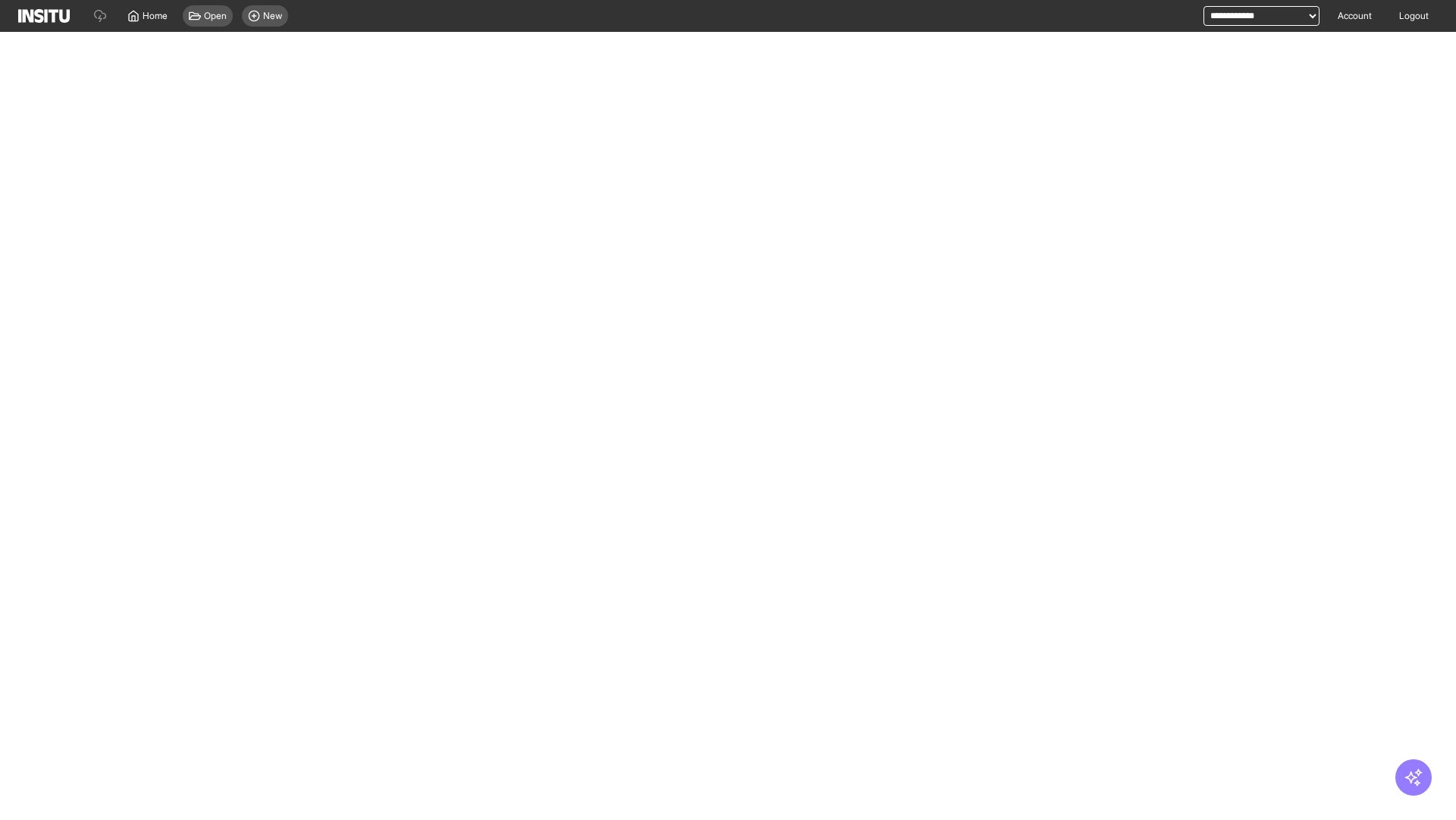
select select "**"
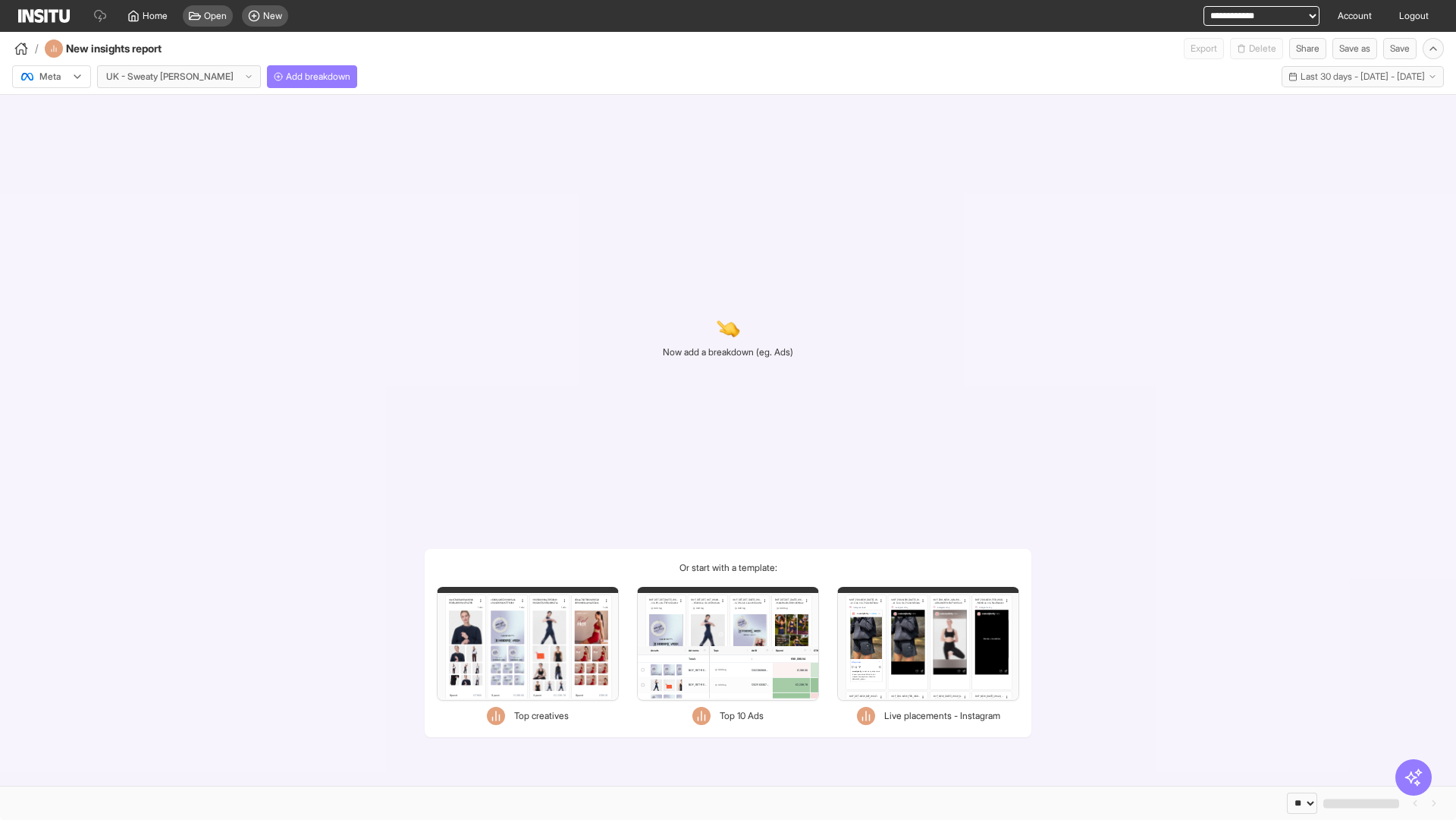
click at [52, 77] on div at bounding box center [41, 77] width 42 height 15
click at [51, 109] on span "Meta" at bounding box center [50, 109] width 20 height 13
click at [286, 77] on span "Add breakdown" at bounding box center [317, 77] width 64 height 12
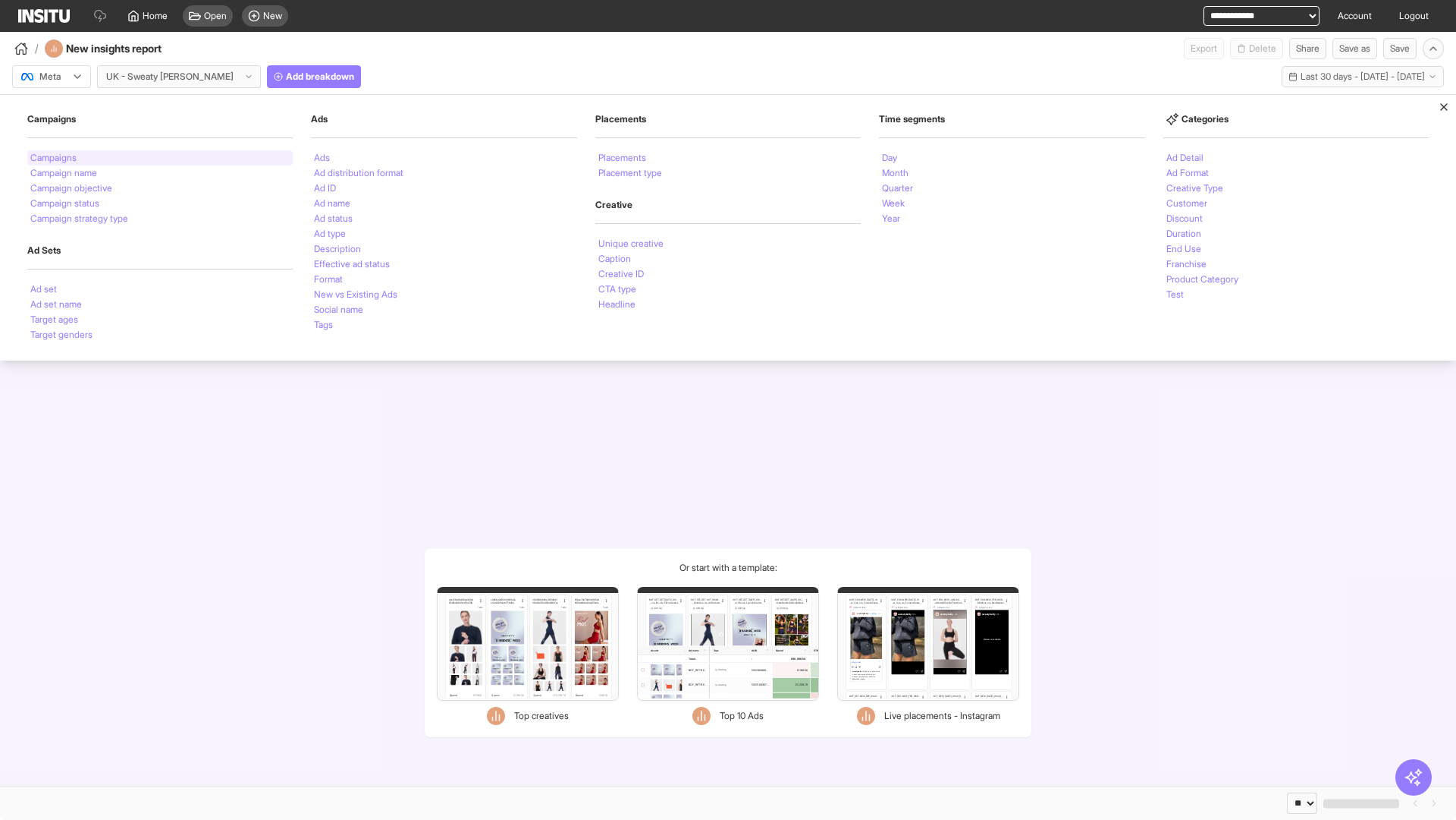
click at [55, 158] on li "Campaigns" at bounding box center [54, 157] width 46 height 9
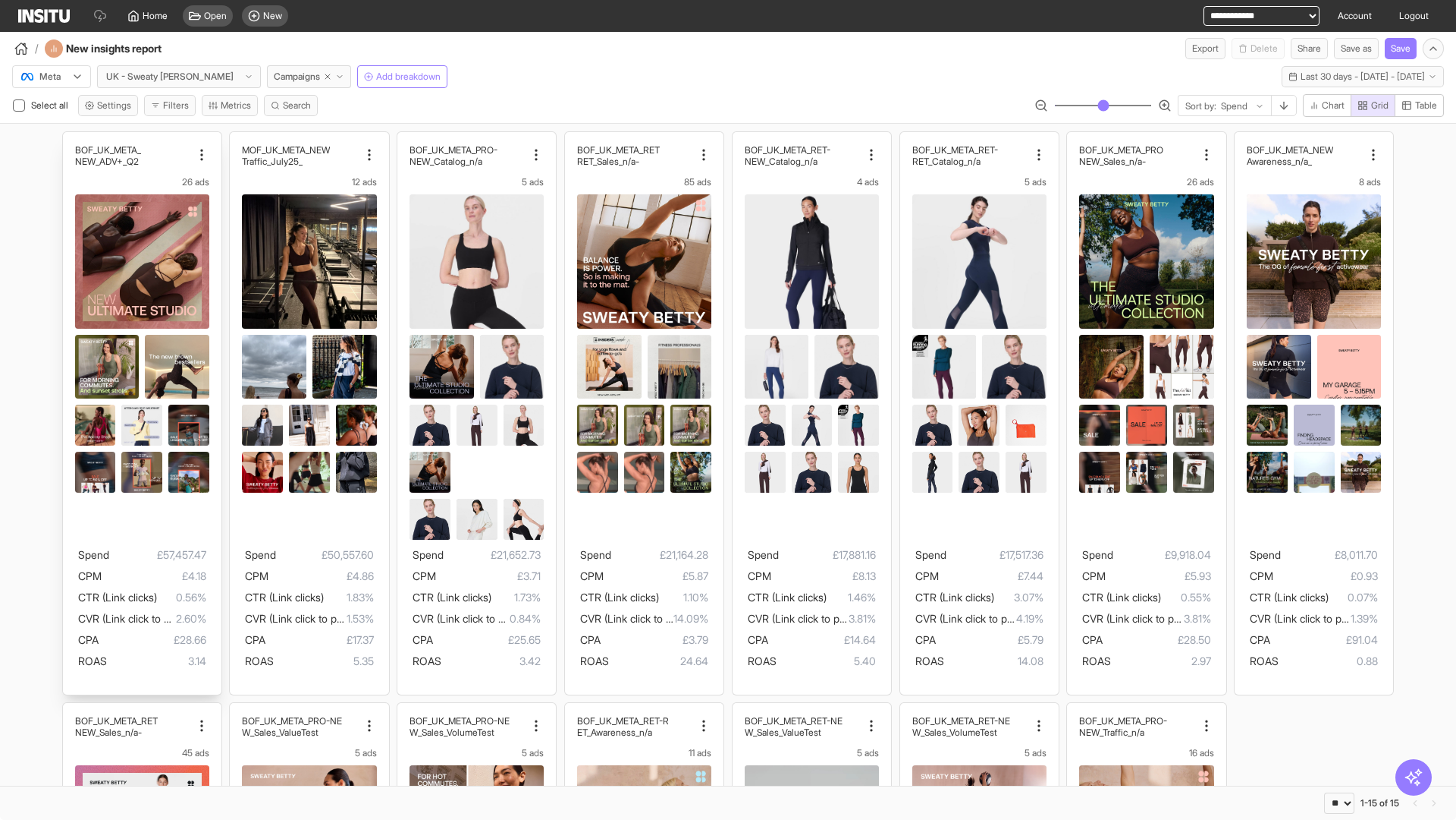
click at [70, 139] on div "BOF_UK_META_ NEW_ADV+_Q2 26 ads Spend £57,457.47 CPM £4.18 CTR (Link clicks) 0.…" at bounding box center [142, 413] width 158 height 562
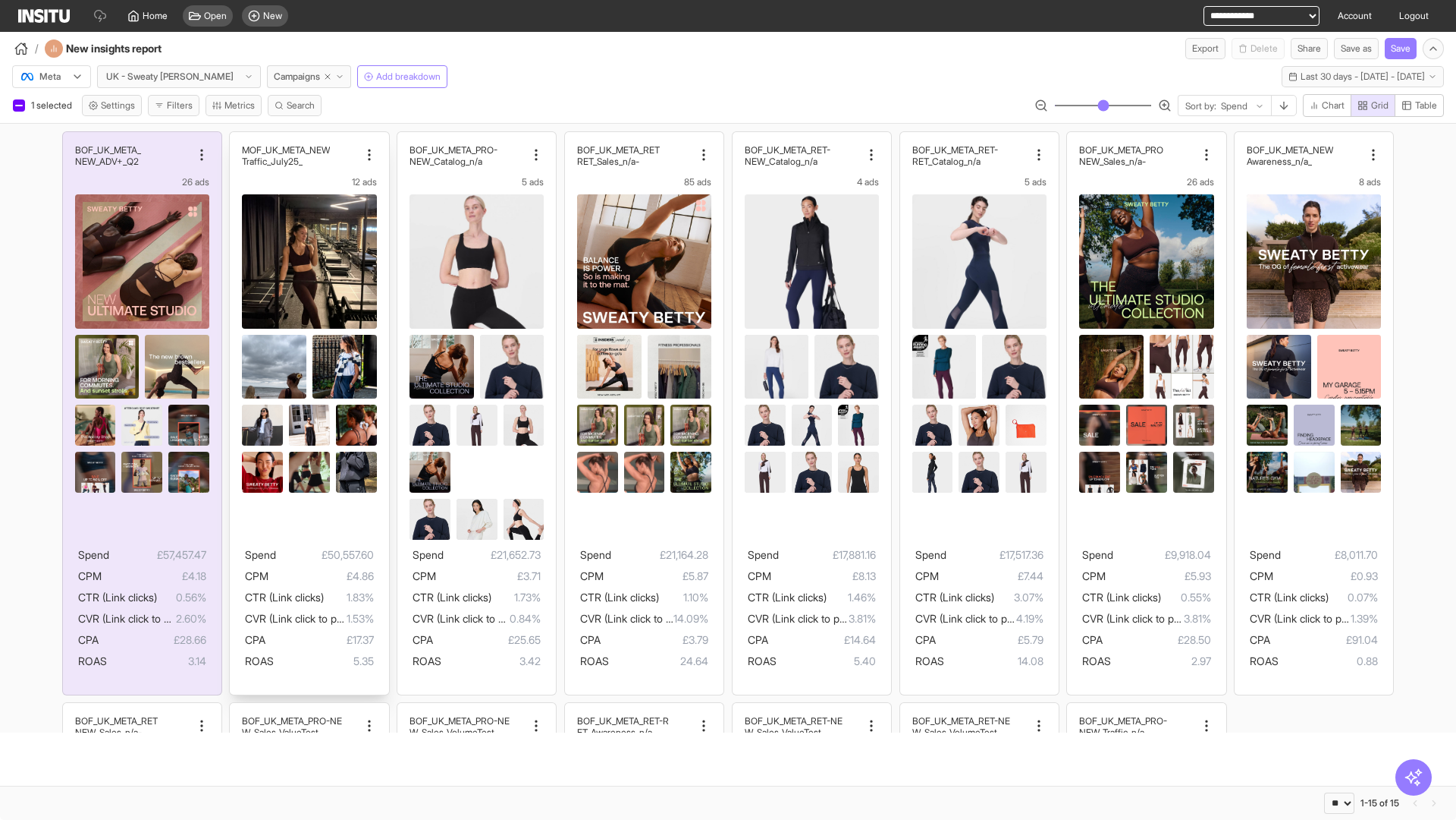
click at [238, 139] on div "MOF_UK_META_NEW _Traffic_July25 12 ads Spend £50,557.60 CPM £4.86 CTR (Link cli…" at bounding box center [309, 413] width 158 height 562
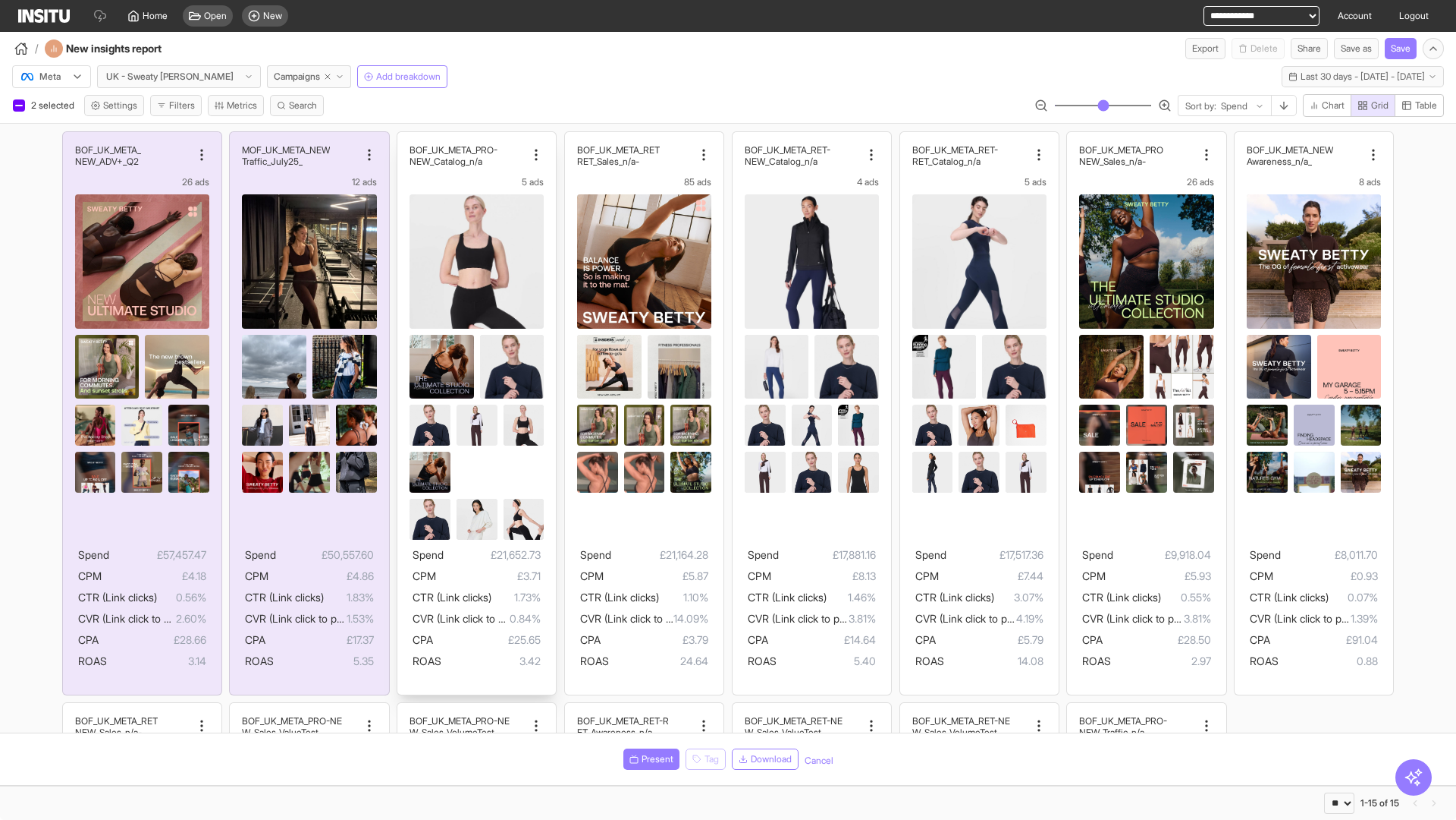
click at [405, 139] on div "BOF_UK_META_PRO- NEW_Catalog_n/a 5 ads Spend £21,652.73 CPM £3.71 CTR (Link cli…" at bounding box center [476, 413] width 158 height 562
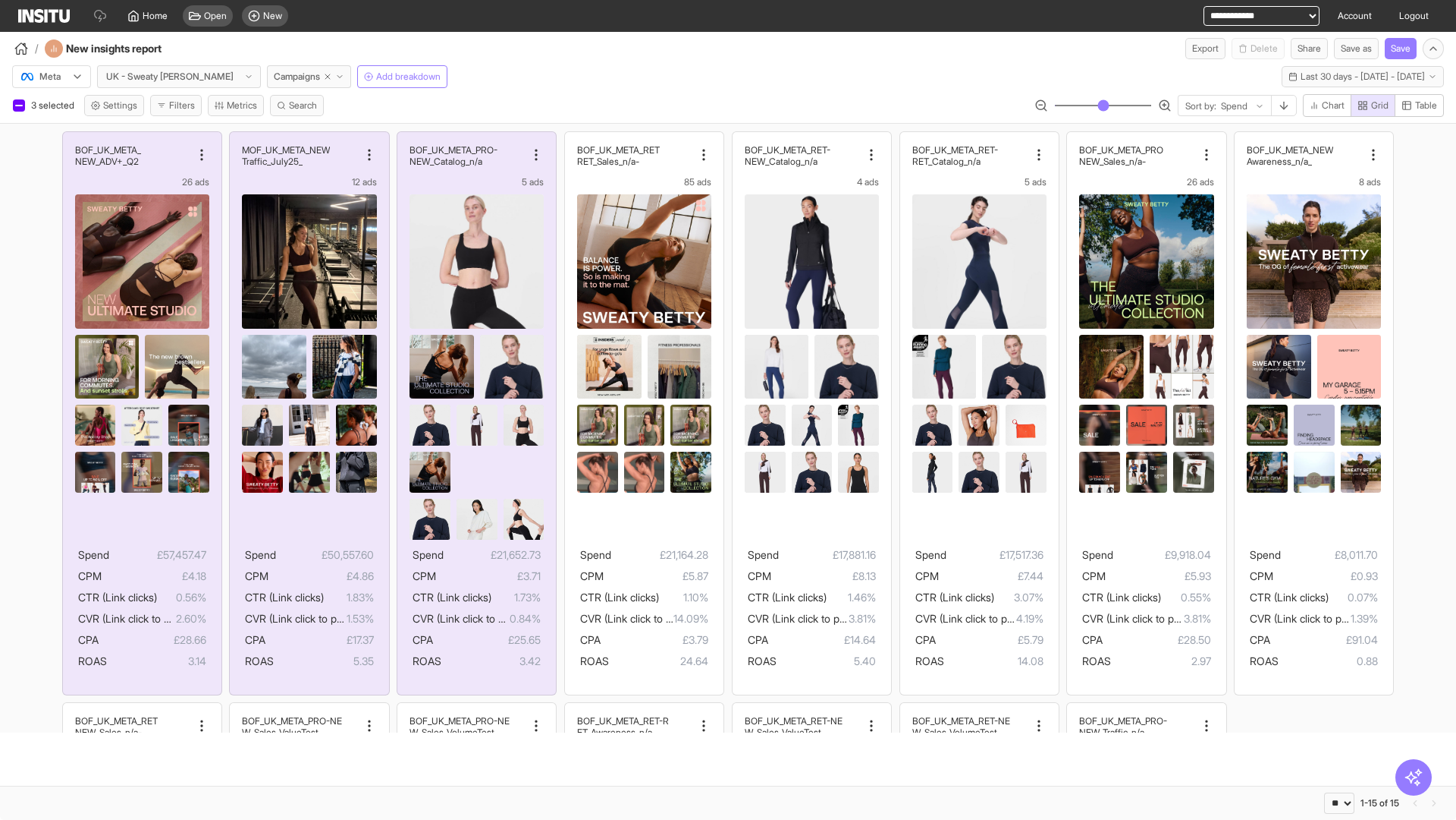
click at [649, 759] on span "Present" at bounding box center [658, 759] width 32 height 12
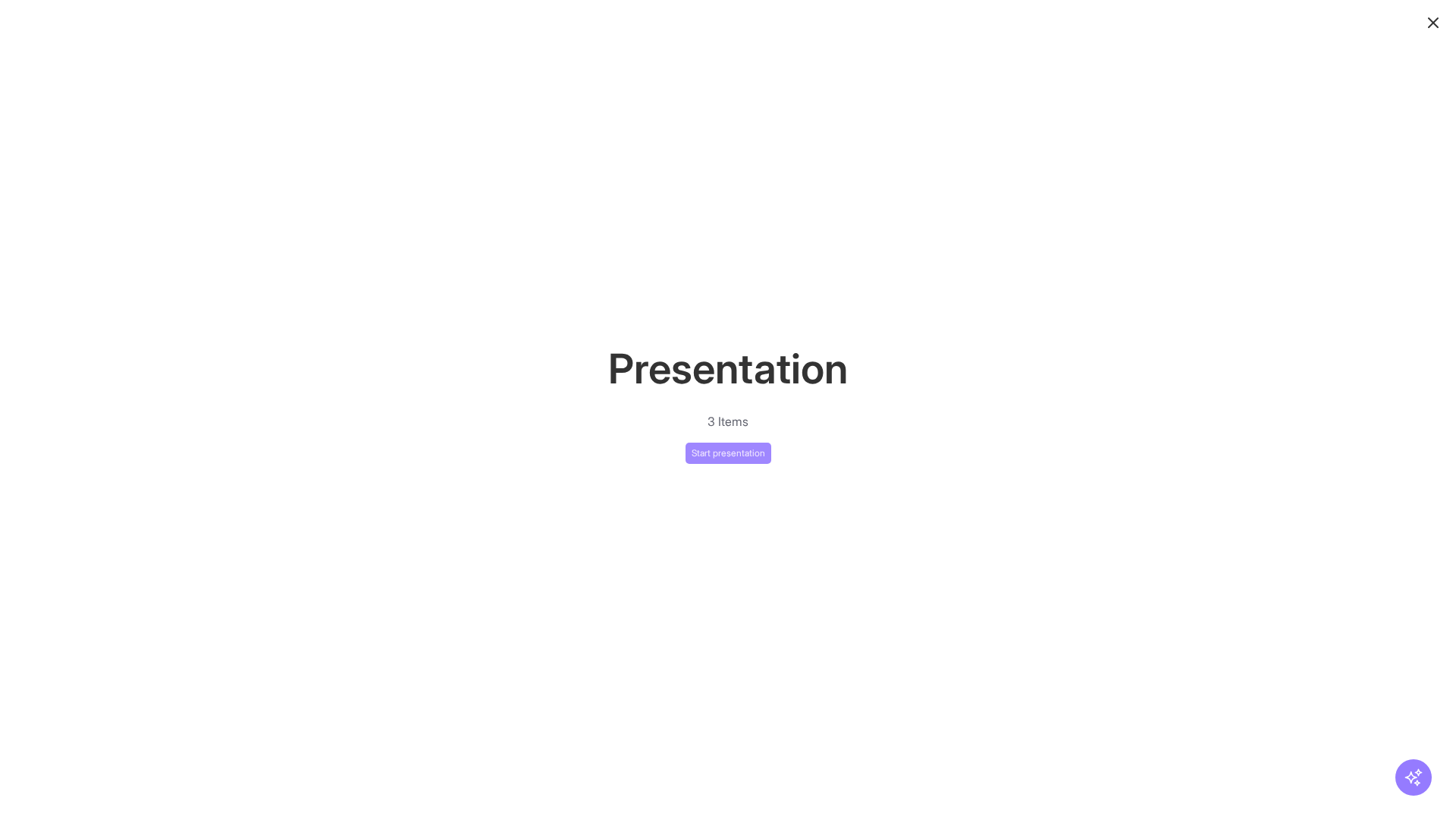
click at [728, 453] on button "Start presentation" at bounding box center [728, 453] width 85 height 21
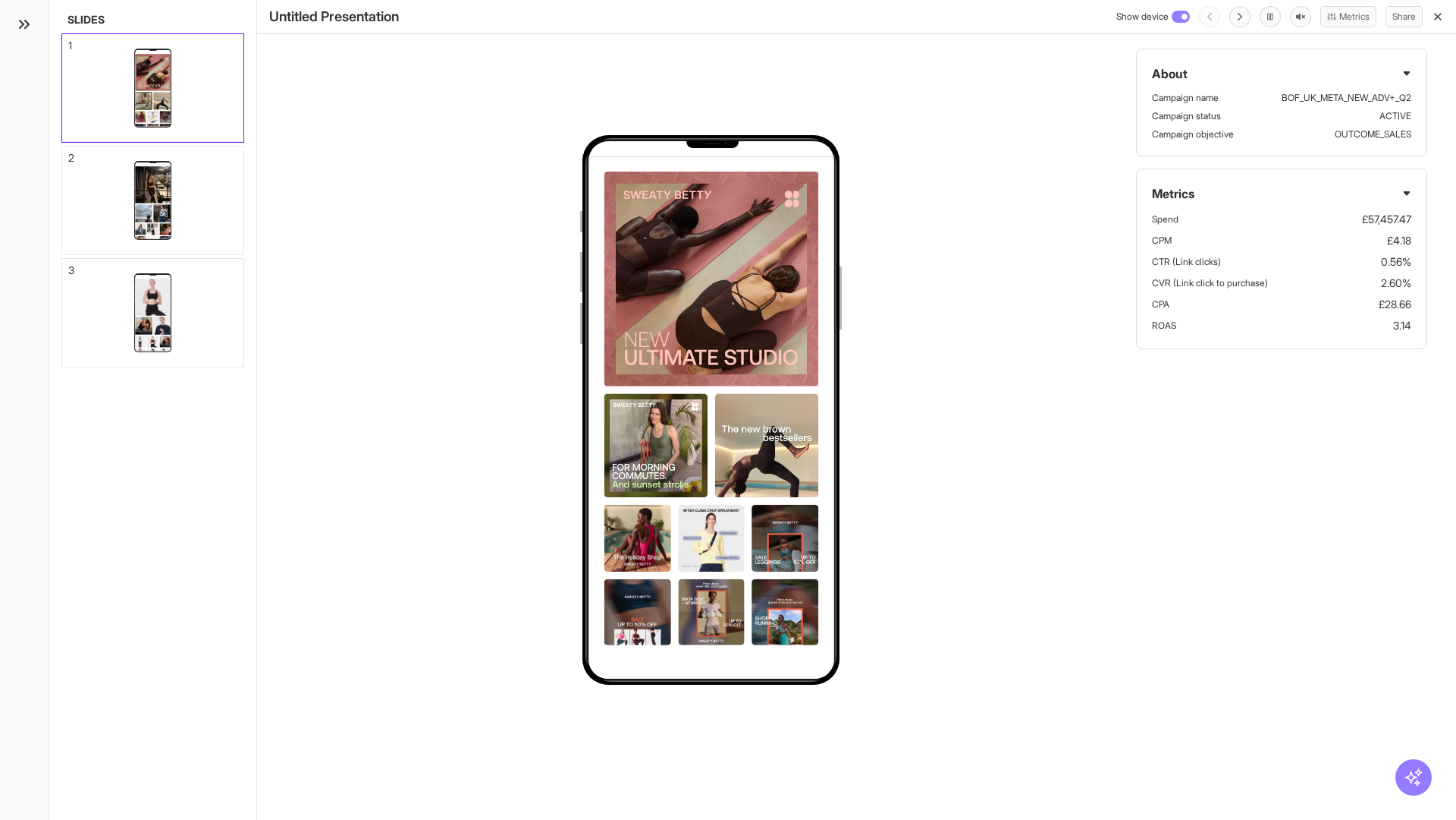
click at [69, 41] on div "1" at bounding box center [70, 45] width 4 height 11
click at [69, 153] on div "2" at bounding box center [71, 157] width 6 height 11
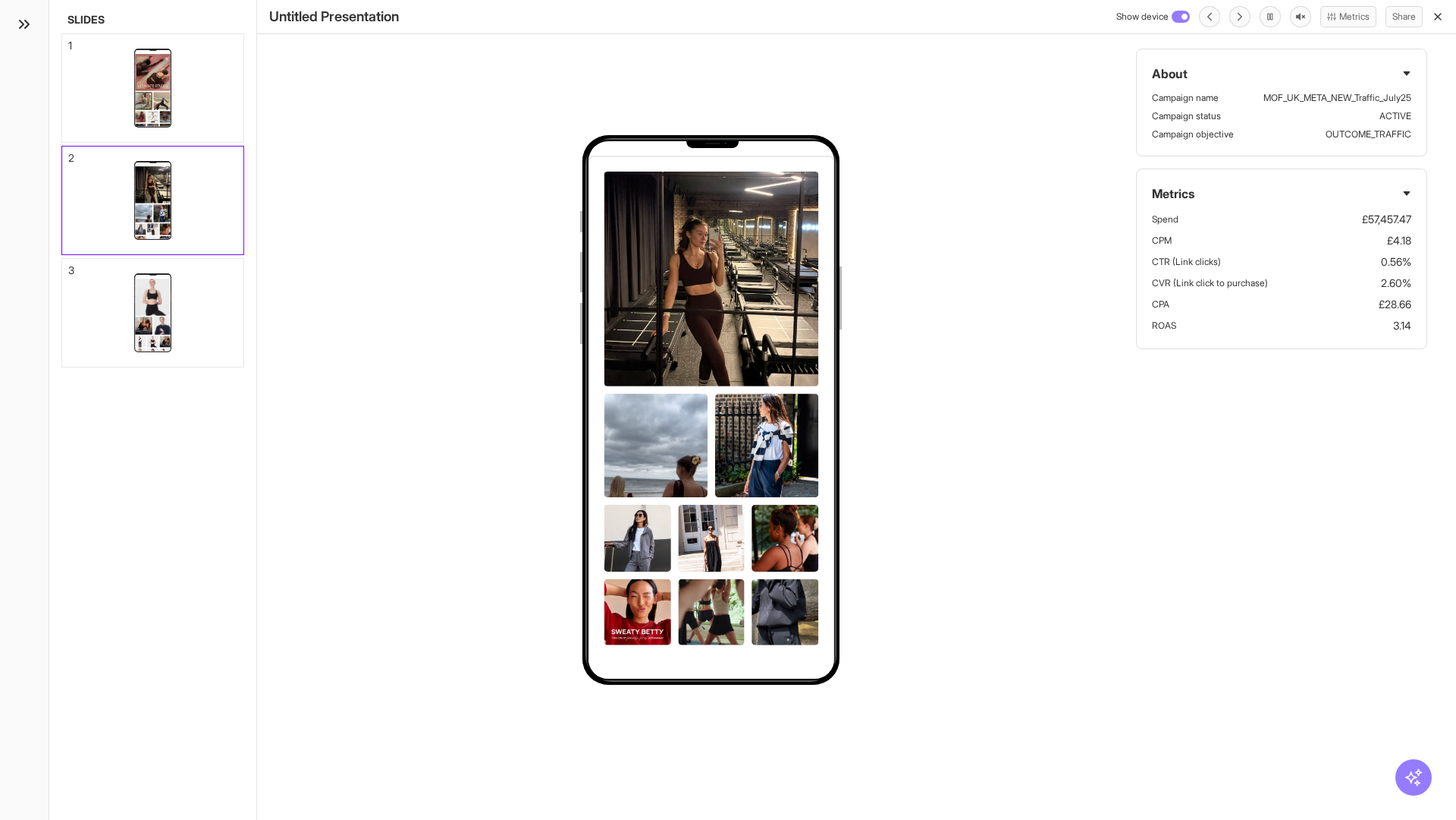
click at [69, 266] on div "3" at bounding box center [71, 269] width 6 height 11
